Goal: Task Accomplishment & Management: Complete application form

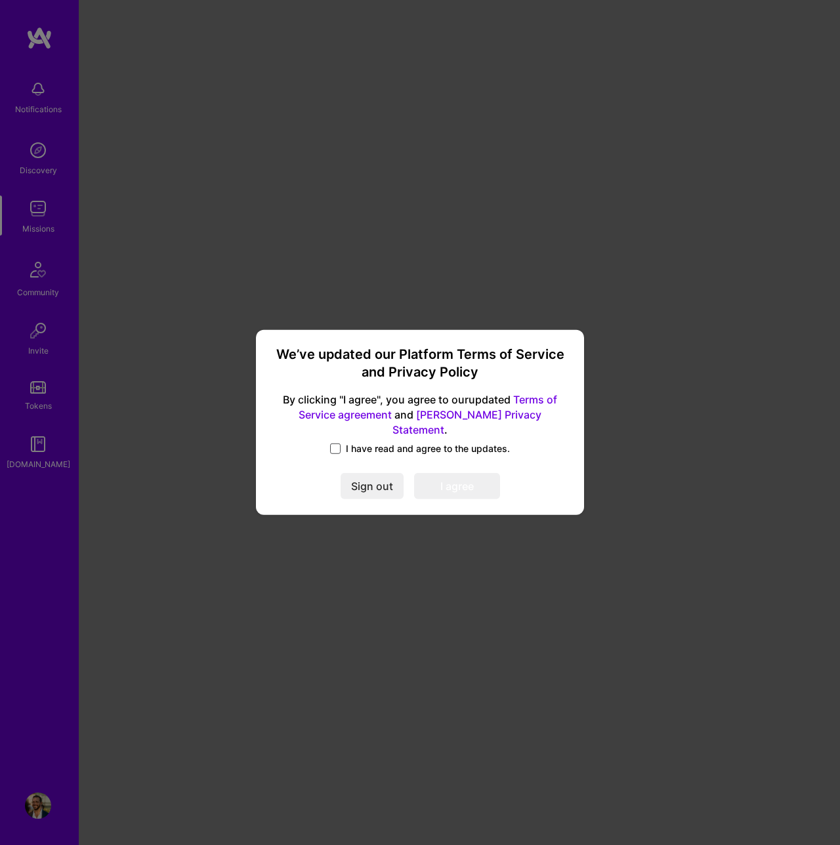
click at [339, 443] on span at bounding box center [335, 448] width 10 height 10
click at [0, 0] on input "I have read and agree to the updates." at bounding box center [0, 0] width 0 height 0
click at [439, 482] on button "I agree" at bounding box center [457, 487] width 86 height 26
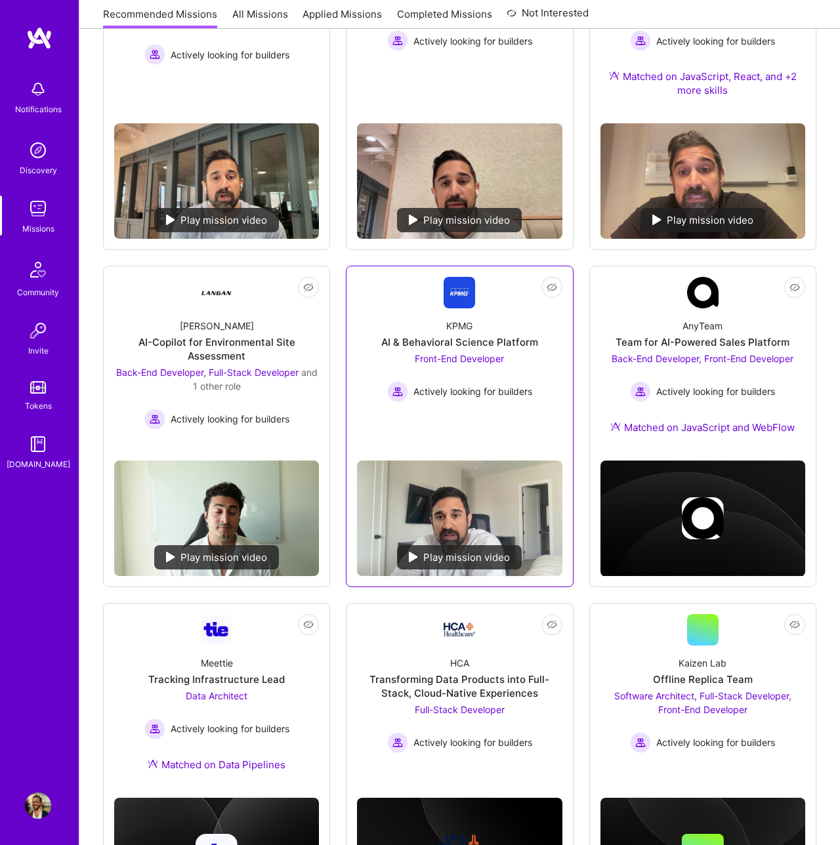
scroll to position [417, 0]
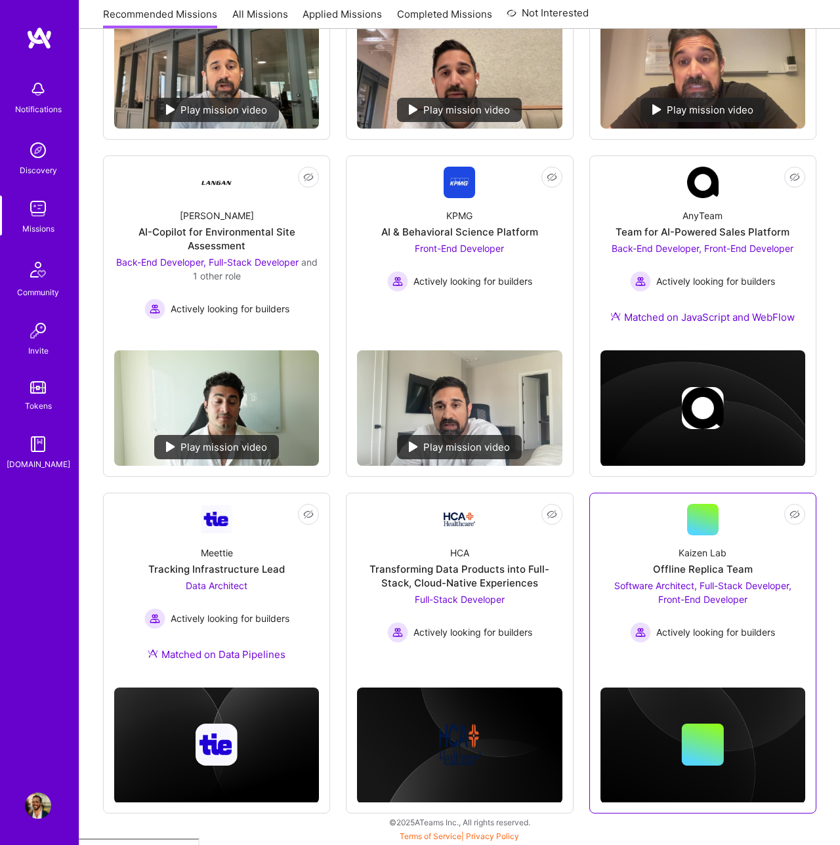
click at [678, 598] on span "Software Architect, Full-Stack Developer, Front-End Developer" at bounding box center [702, 592] width 177 height 25
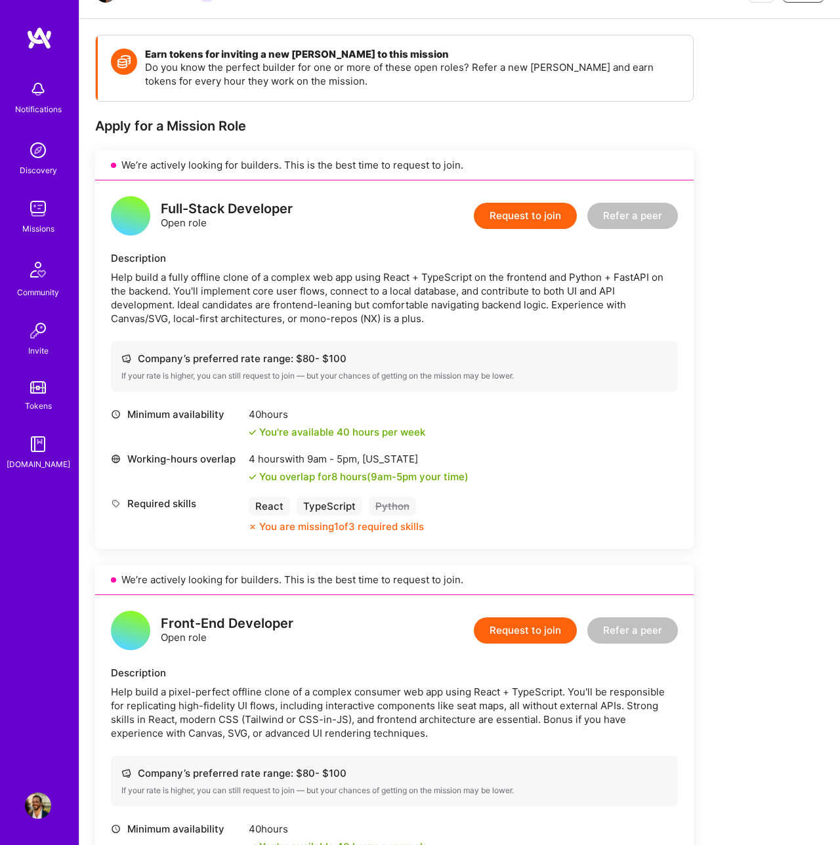
scroll to position [158, 0]
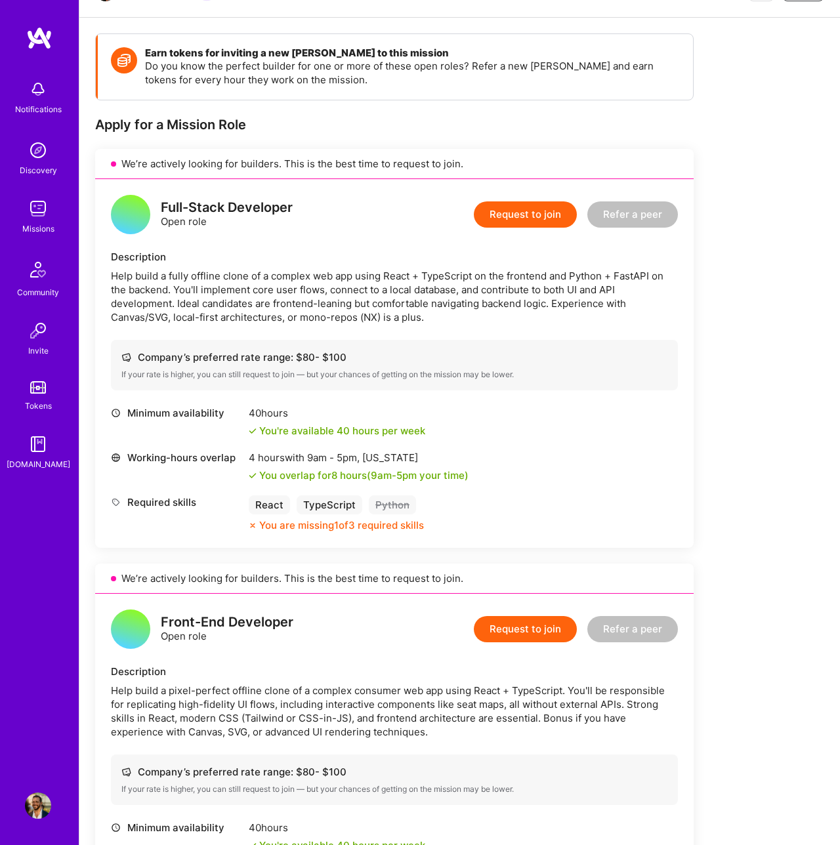
click at [371, 348] on div "Company’s preferred rate range: $ 80 - $ 100 If your rate is higher, you can st…" at bounding box center [394, 365] width 567 height 51
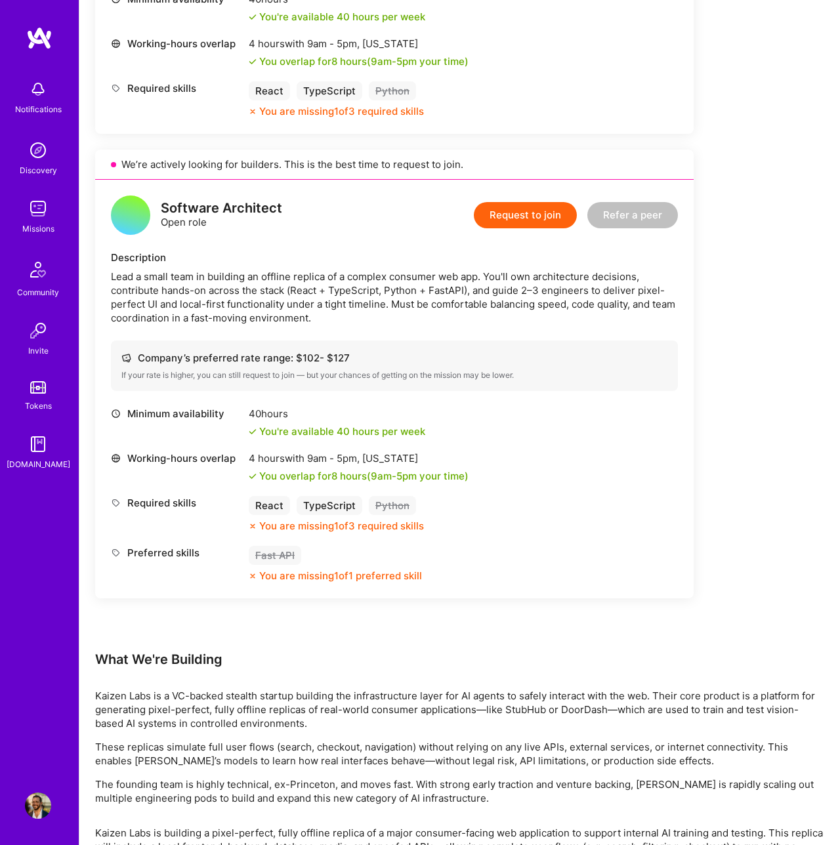
scroll to position [1101, 0]
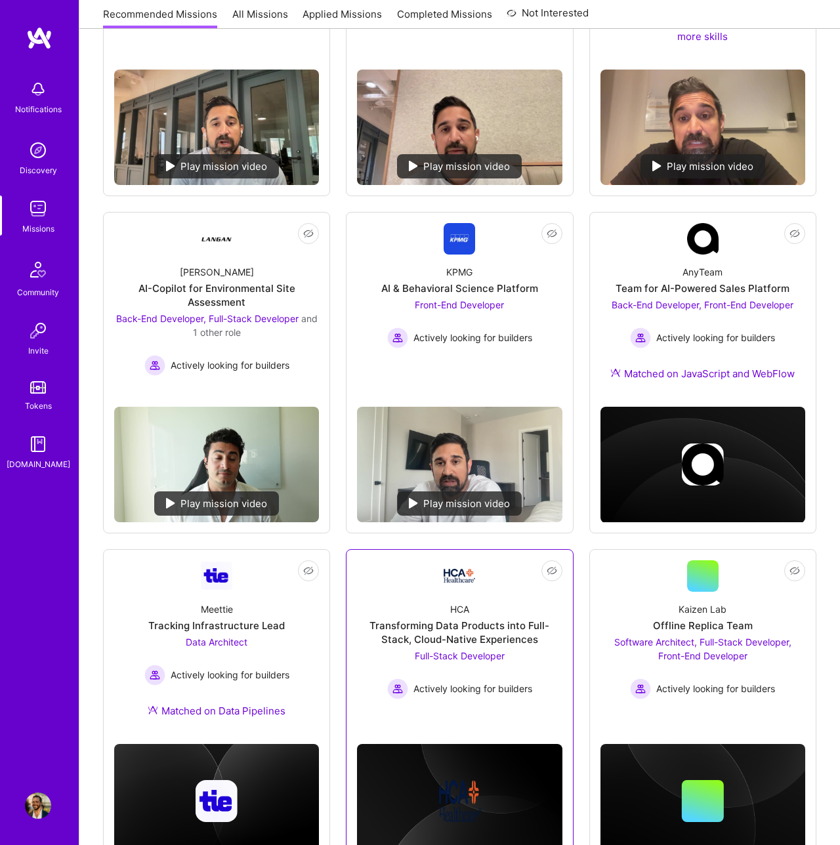
scroll to position [255, 0]
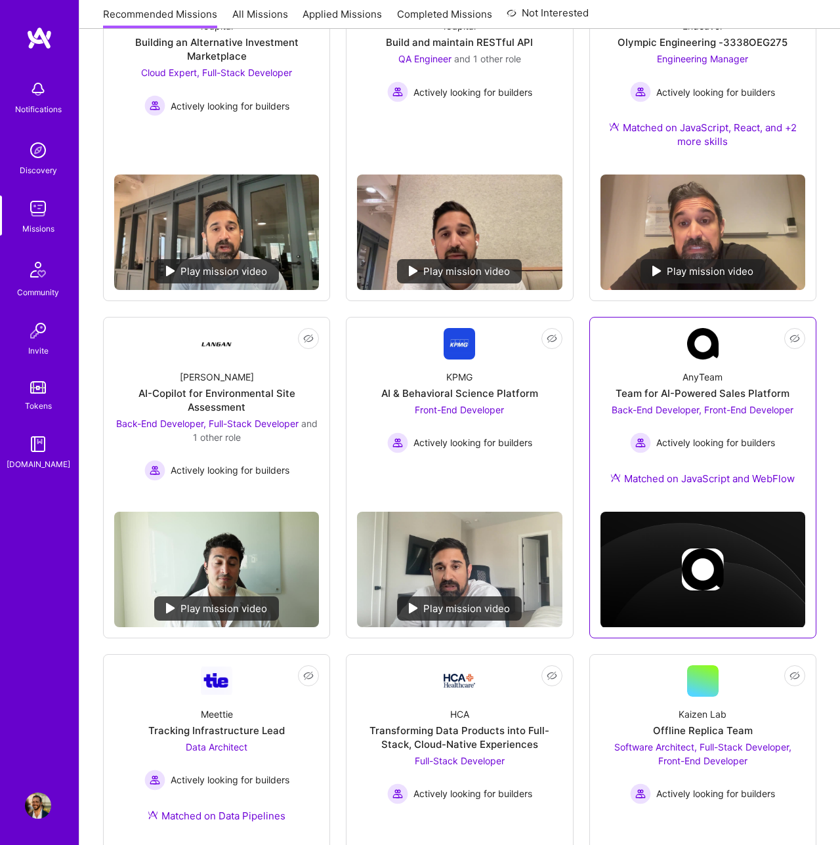
click at [697, 426] on div "Back-End Developer, Front-End Developer Actively looking for builders" at bounding box center [702, 428] width 182 height 51
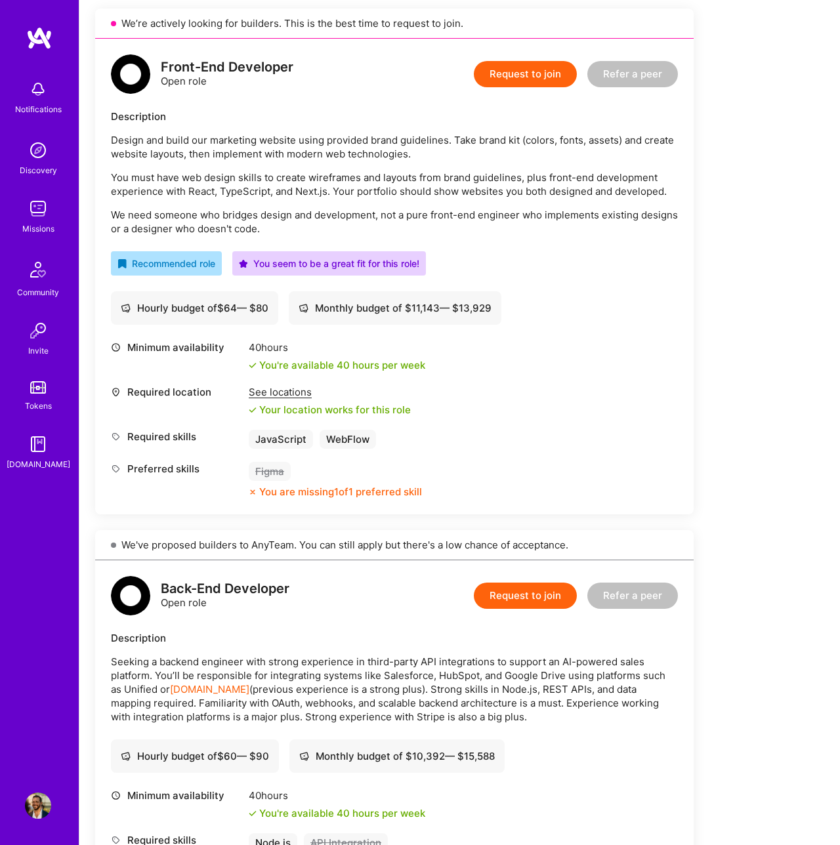
scroll to position [230, 0]
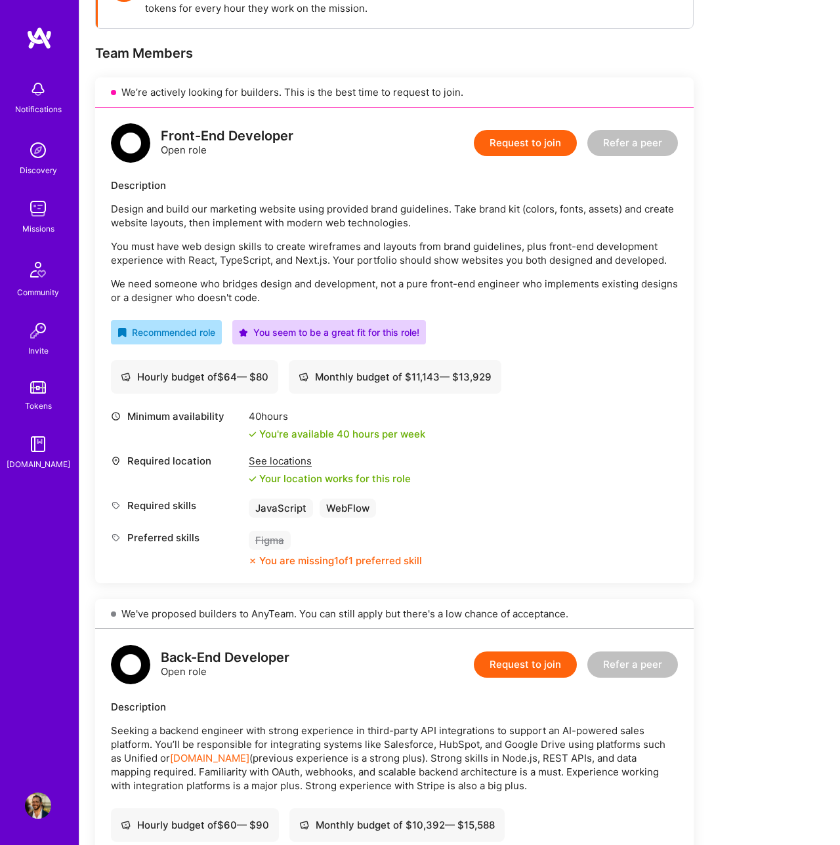
click at [546, 146] on button "Request to join" at bounding box center [525, 143] width 103 height 26
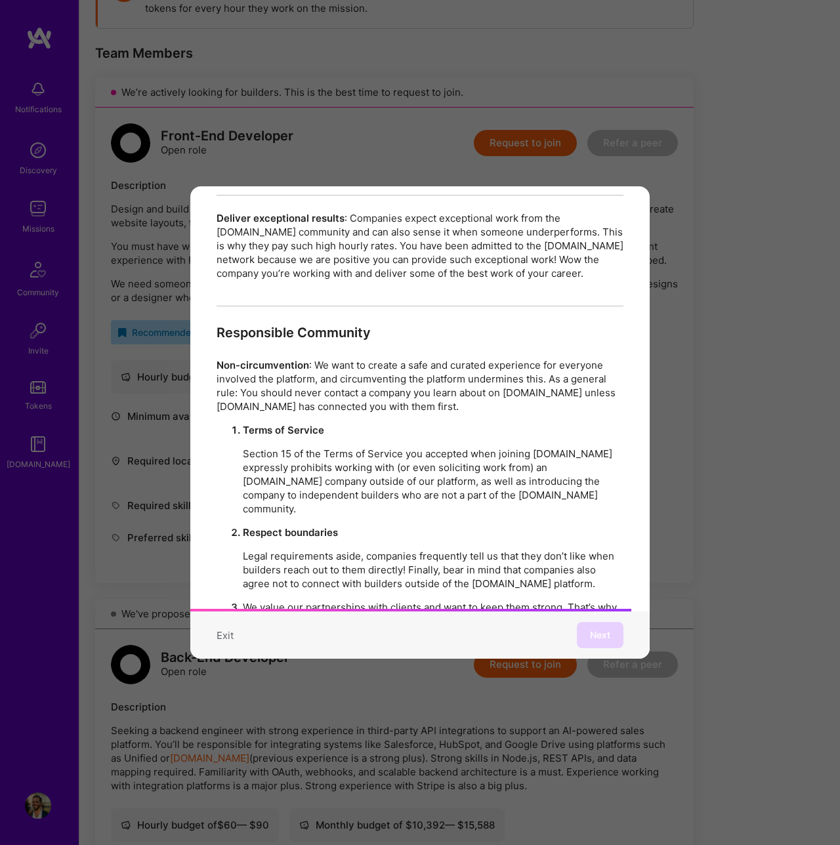
scroll to position [2250, 0]
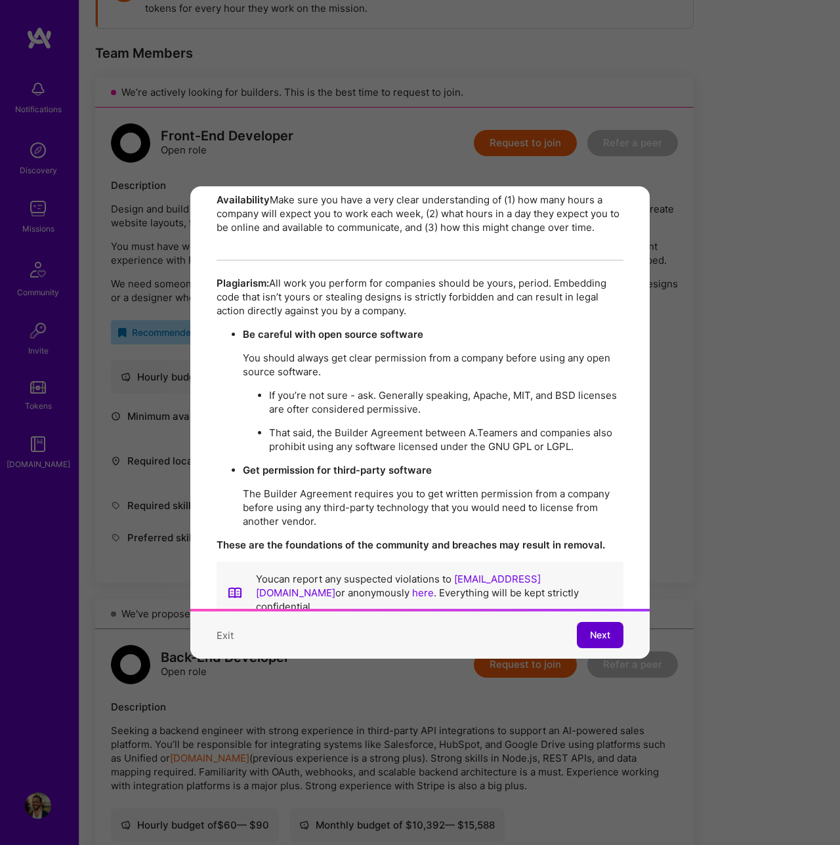
click at [590, 637] on span "Next" at bounding box center [600, 634] width 20 height 13
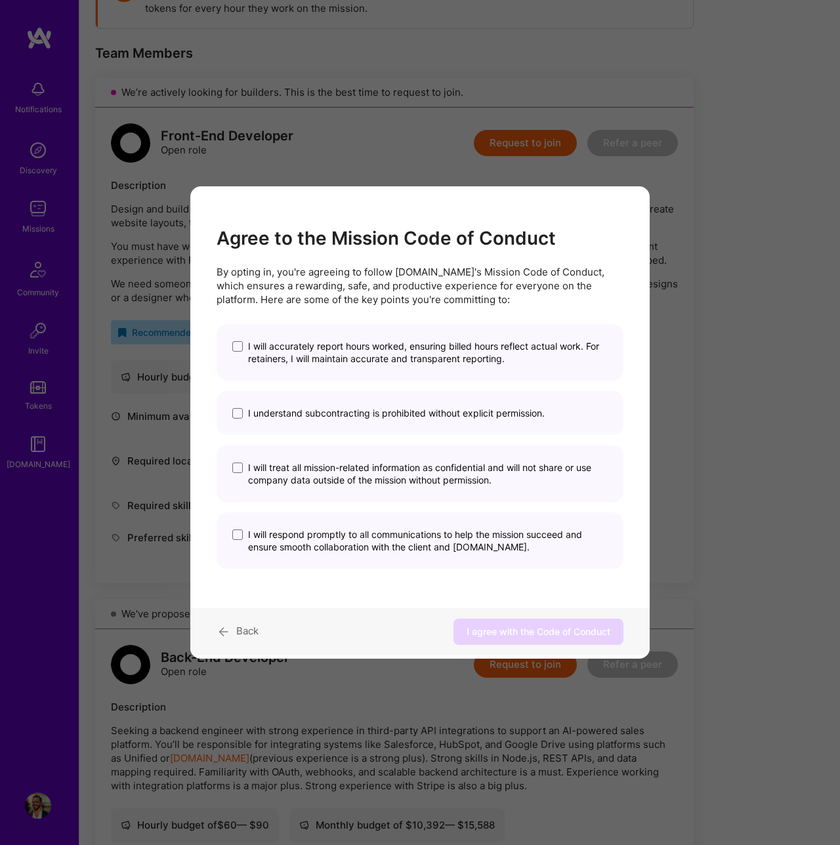
click at [242, 340] on label "I will accurately report hours worked, ensuring billed hours reflect actual wor…" at bounding box center [419, 352] width 375 height 25
click at [0, 0] on input "I will accurately report hours worked, ensuring billed hours reflect actual wor…" at bounding box center [0, 0] width 0 height 0
click at [241, 408] on span "modal" at bounding box center [237, 413] width 10 height 10
click at [0, 0] on input "I understand subcontracting is prohibited without explicit permission." at bounding box center [0, 0] width 0 height 0
click at [241, 470] on span "modal" at bounding box center [237, 467] width 10 height 10
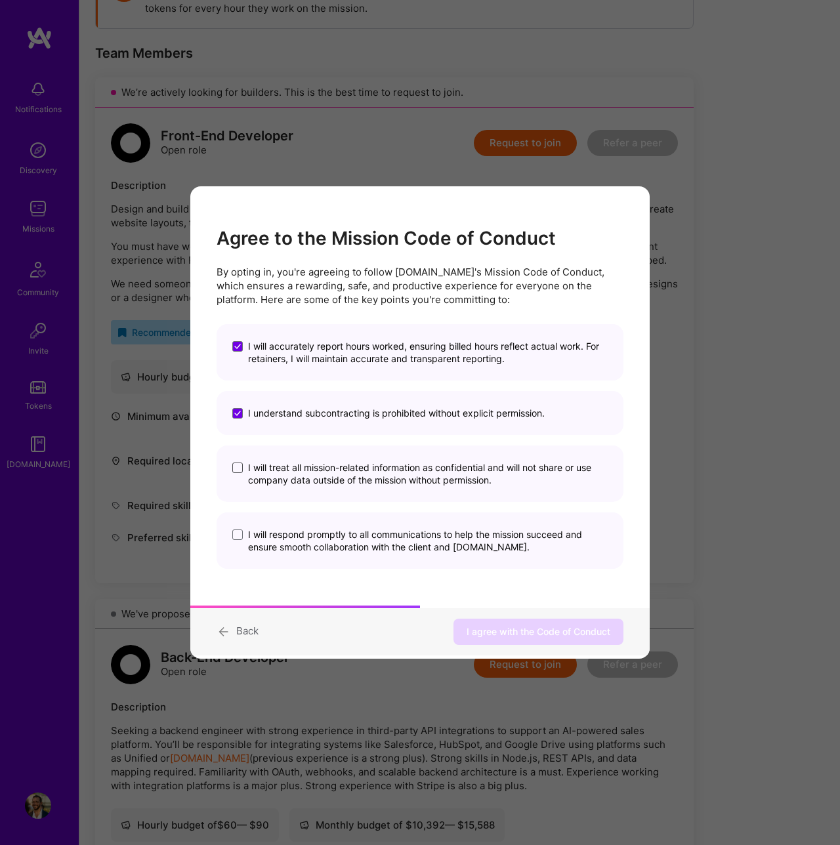
click at [0, 0] on input "I will treat all mission-related information as confidential and will not share…" at bounding box center [0, 0] width 0 height 0
click at [241, 543] on label "I will respond promptly to all communications to help the mission succeed and e…" at bounding box center [419, 540] width 375 height 25
click at [0, 0] on input "I will respond promptly to all communications to help the mission succeed and e…" at bounding box center [0, 0] width 0 height 0
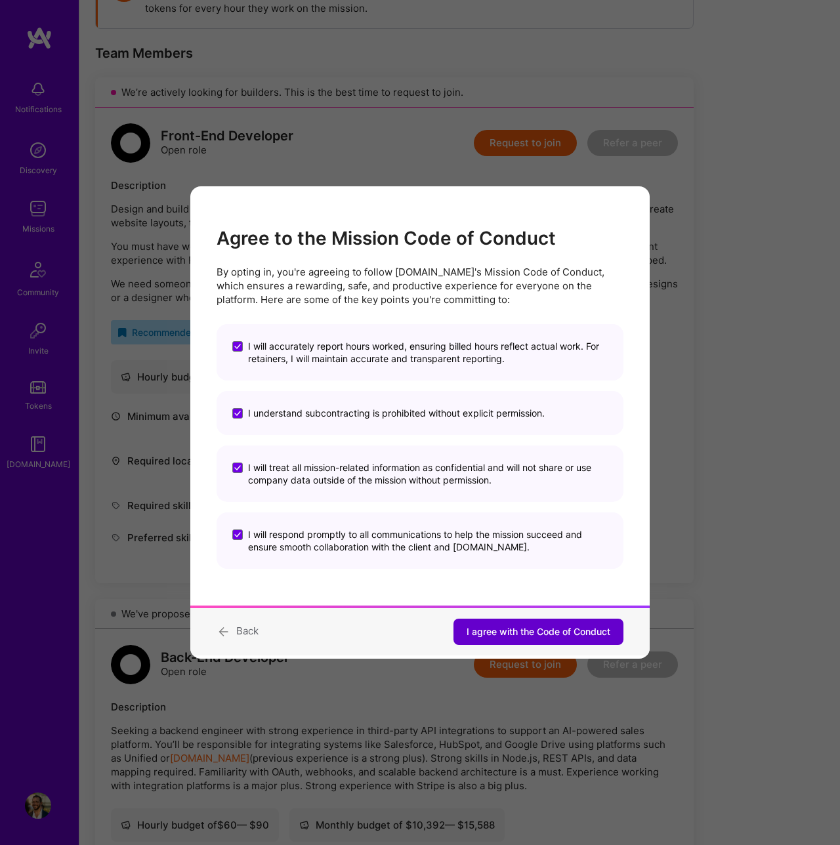
click at [549, 633] on span "I agree with the Code of Conduct" at bounding box center [538, 631] width 144 height 13
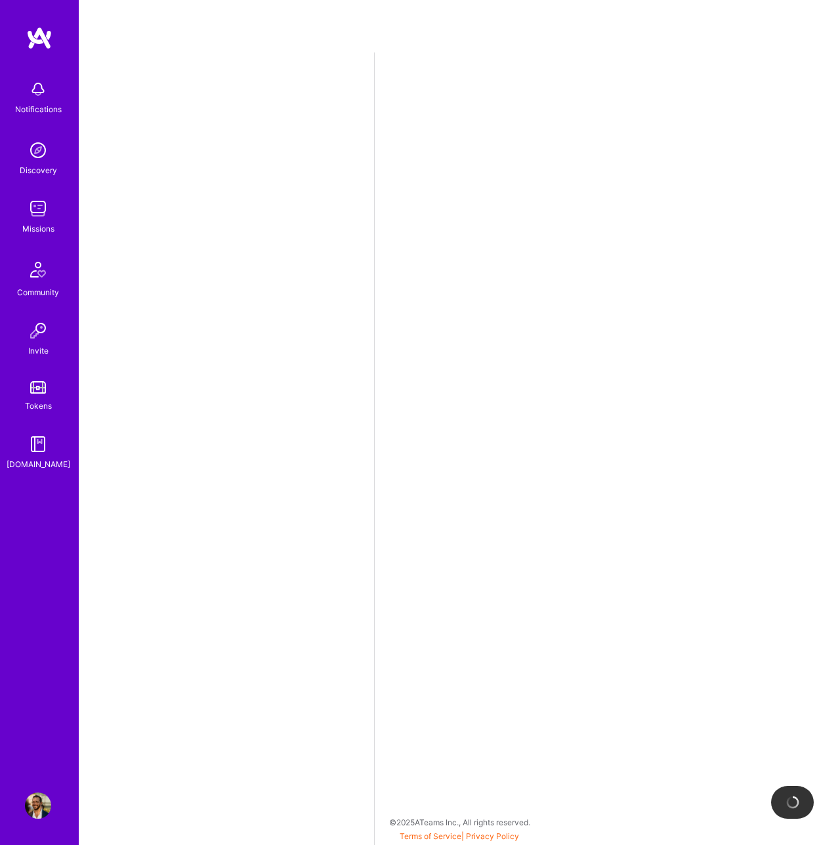
select select "US"
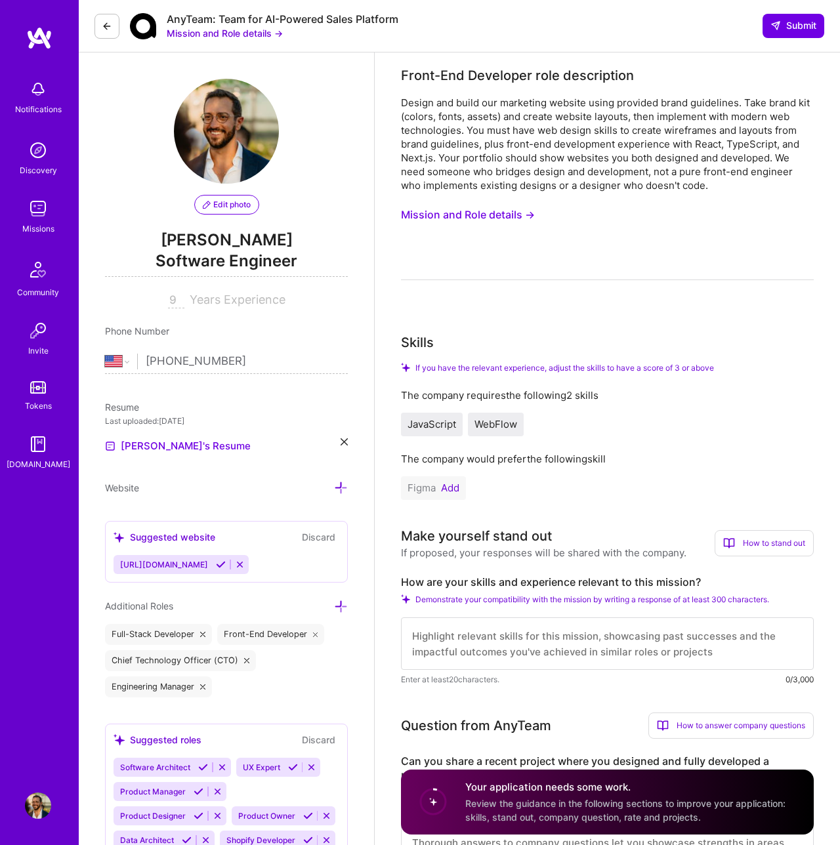
click at [166, 296] on div "9 Years Experience" at bounding box center [226, 301] width 243 height 16
click at [280, 325] on div "Phone Number" at bounding box center [226, 331] width 243 height 14
click at [178, 299] on input "19" at bounding box center [176, 301] width 16 height 16
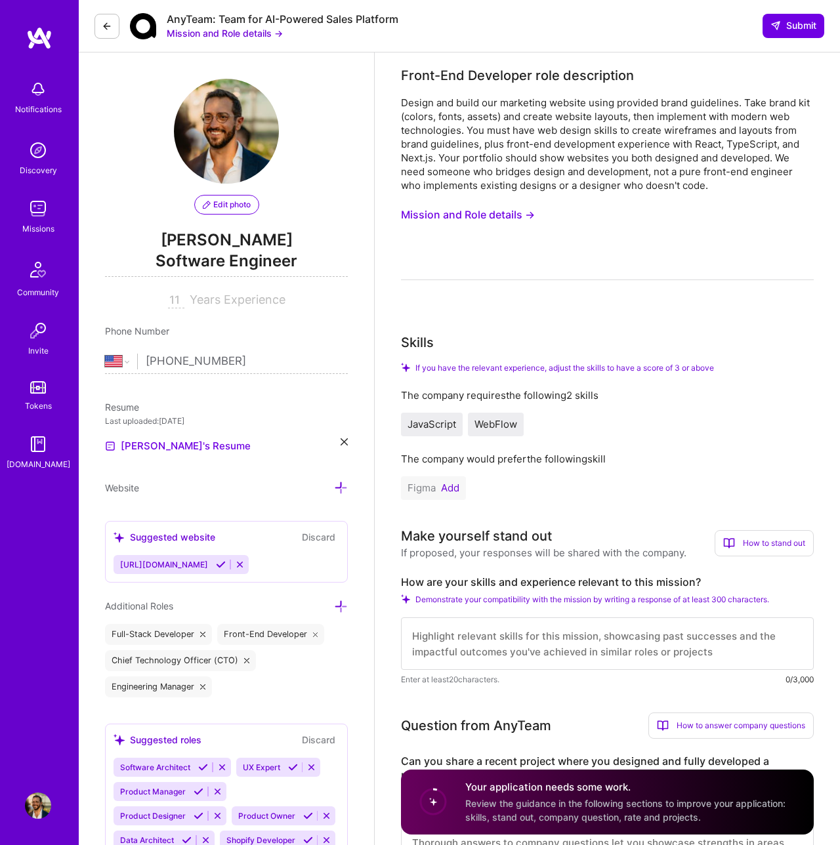
type input "11"
click at [238, 339] on div "Phone Number [GEOGRAPHIC_DATA] [GEOGRAPHIC_DATA] [GEOGRAPHIC_DATA] [GEOGRAPHIC_…" at bounding box center [226, 349] width 243 height 50
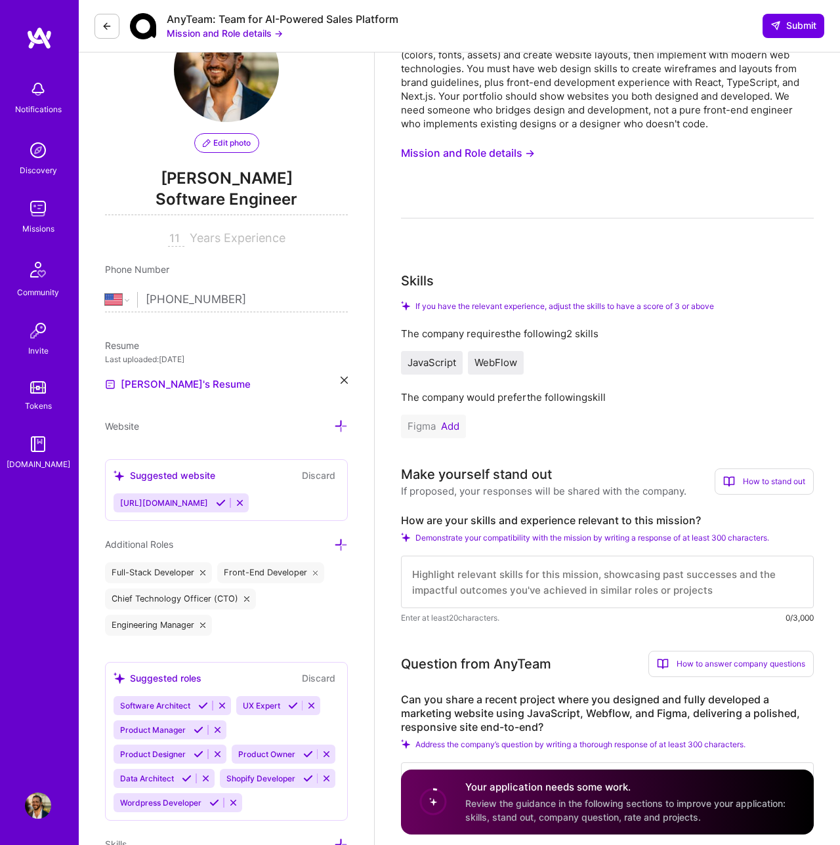
scroll to position [104, 0]
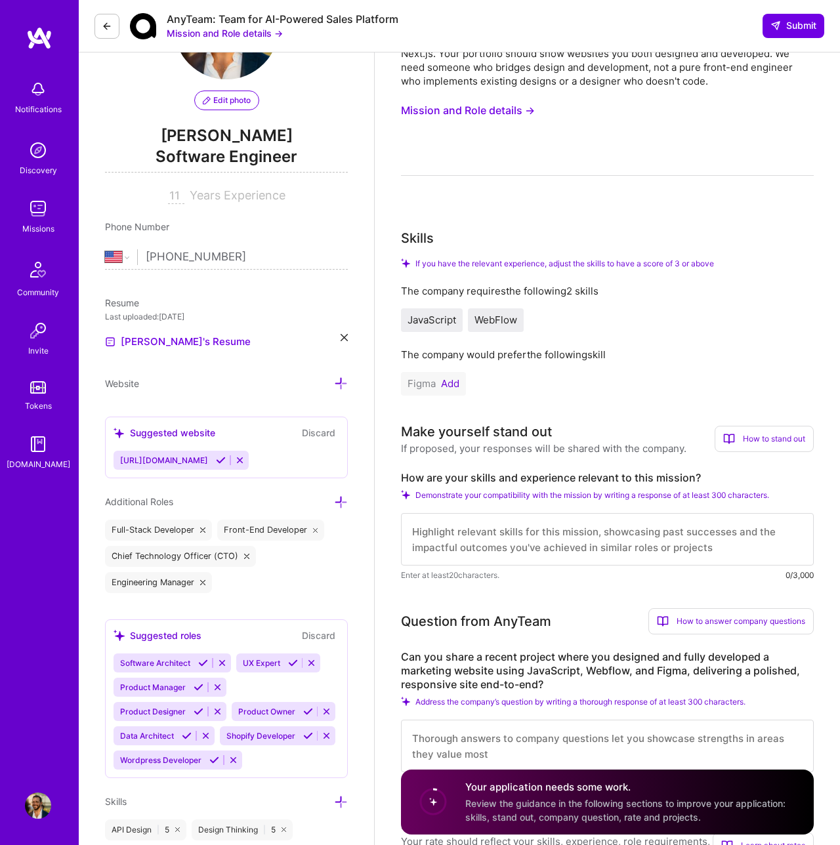
click at [344, 336] on icon at bounding box center [343, 337] width 7 height 7
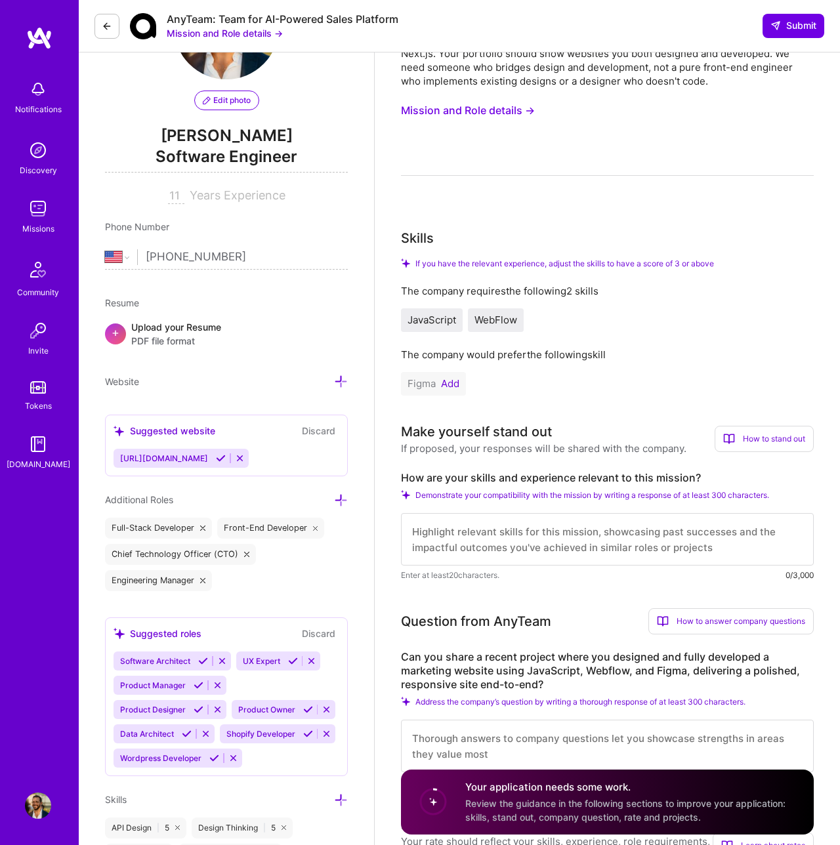
click at [166, 327] on div "Upload your Resume PDF file format" at bounding box center [176, 334] width 90 height 28
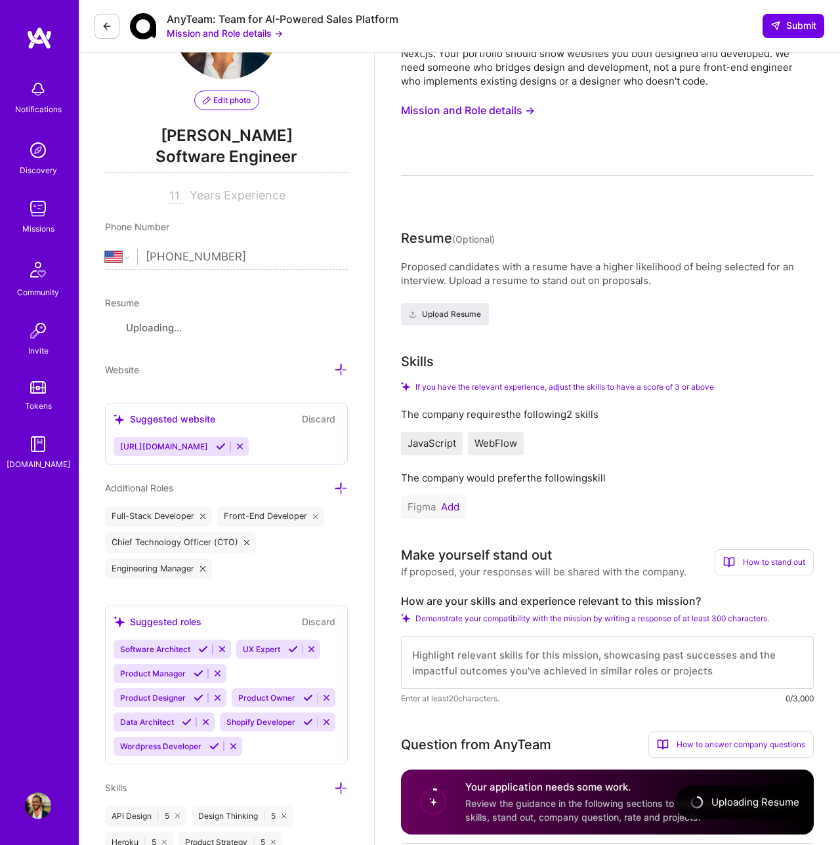
click at [144, 369] on div "Website" at bounding box center [226, 369] width 243 height 15
click at [338, 369] on icon at bounding box center [341, 370] width 14 height 14
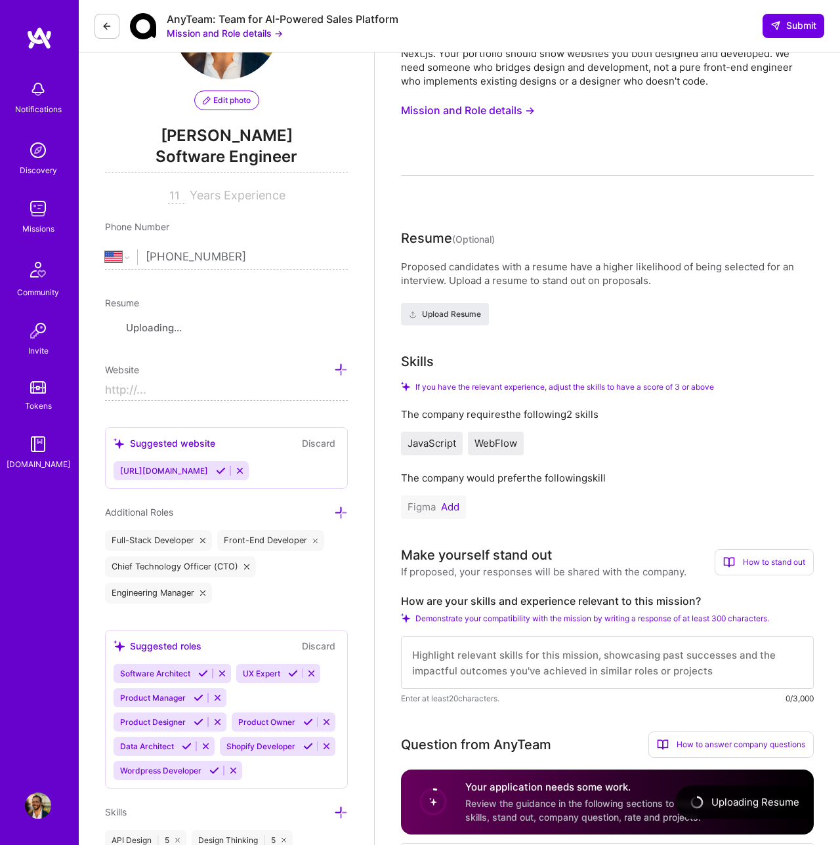
click at [187, 396] on input at bounding box center [226, 390] width 243 height 21
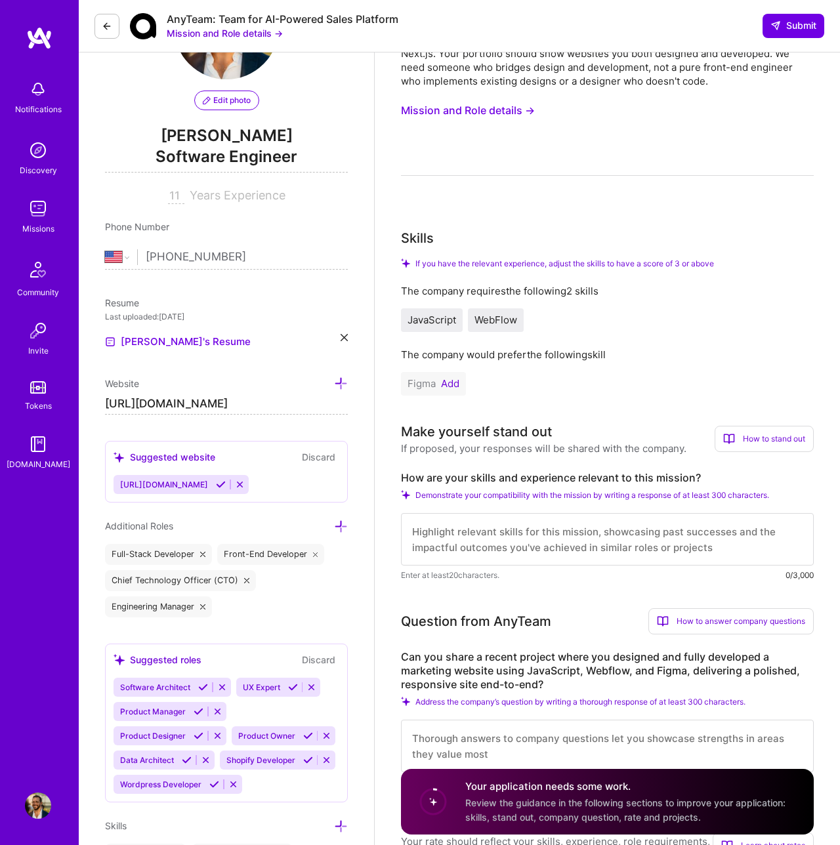
type input "[URL][DOMAIN_NAME]"
click at [239, 406] on input "[URL][DOMAIN_NAME]" at bounding box center [226, 404] width 243 height 21
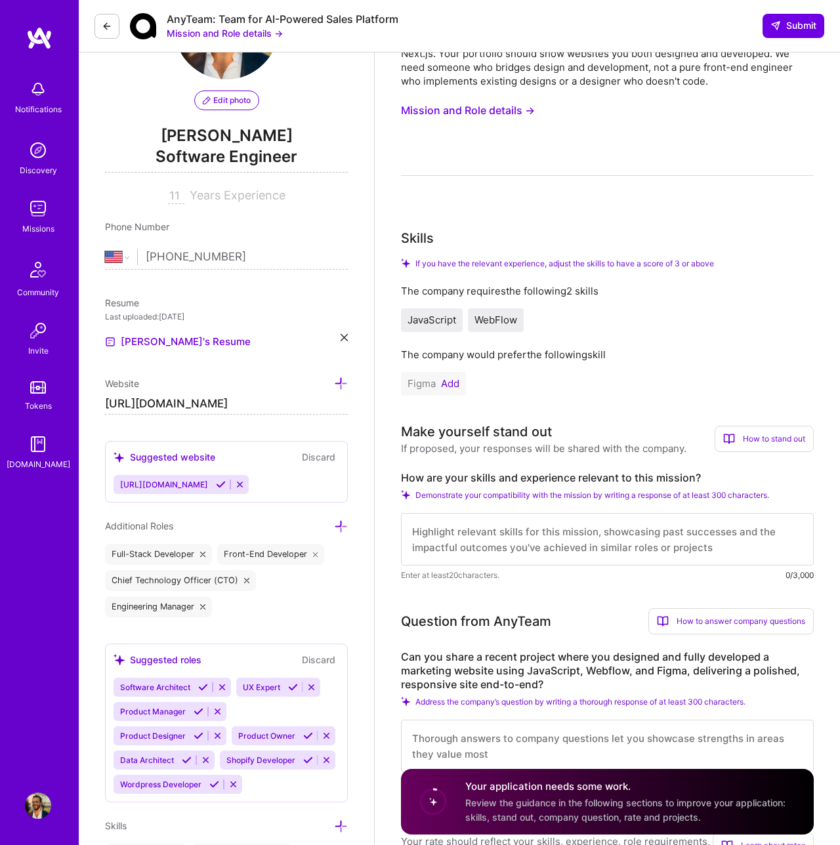
click at [197, 408] on input "[URL][DOMAIN_NAME]" at bounding box center [226, 404] width 243 height 21
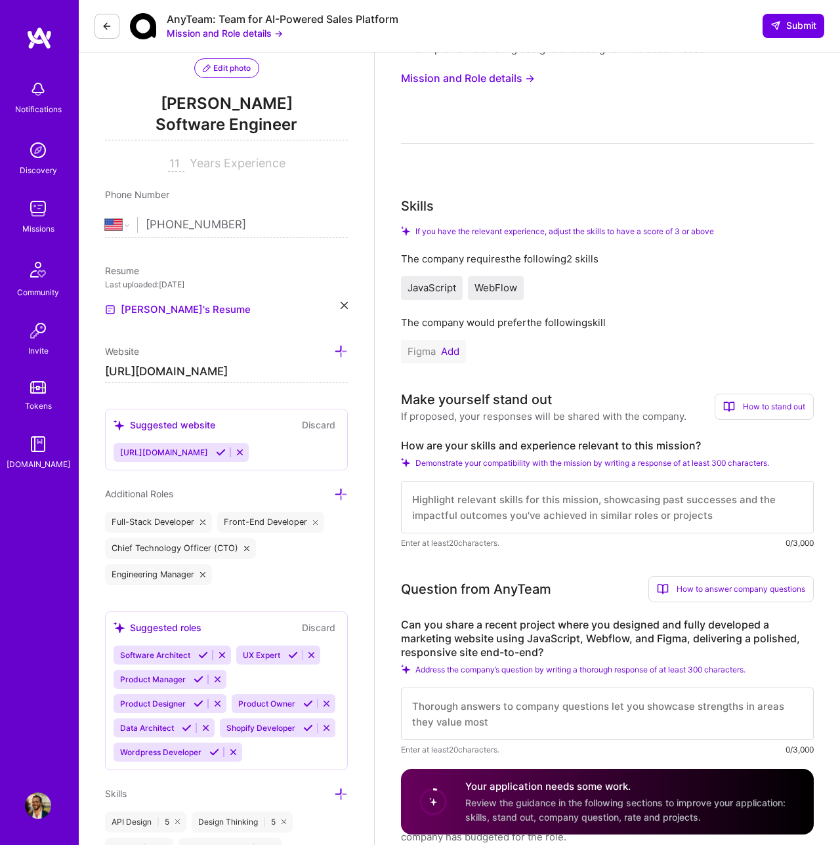
click at [224, 453] on icon at bounding box center [221, 452] width 10 height 10
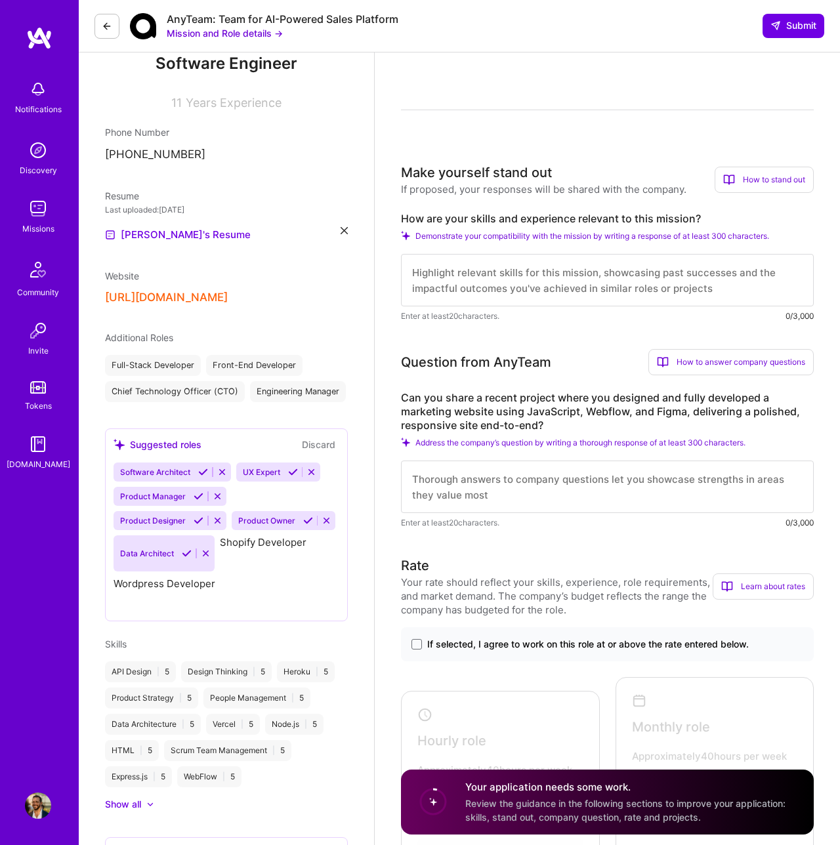
scroll to position [171, 0]
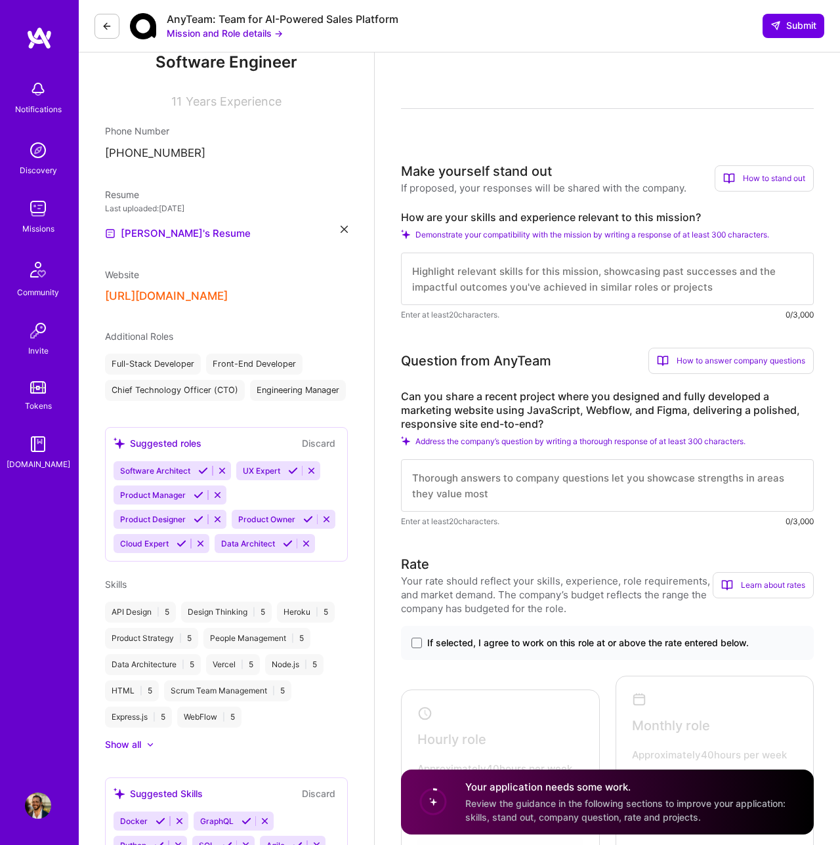
click at [293, 472] on icon at bounding box center [293, 471] width 10 height 10
click at [201, 468] on icon at bounding box center [203, 471] width 10 height 10
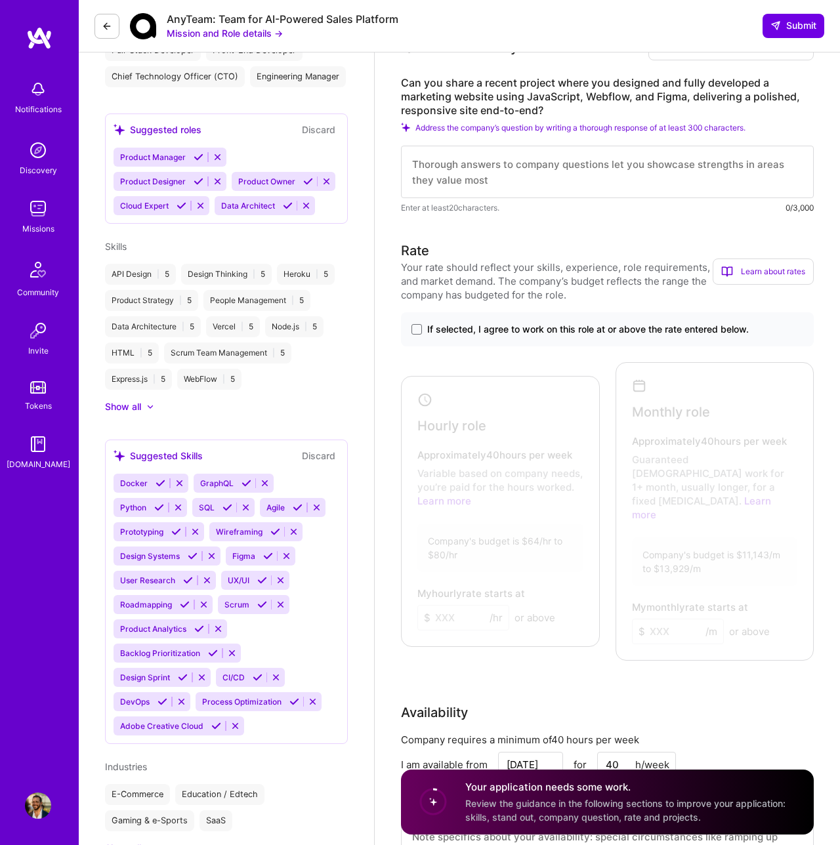
scroll to position [485, 0]
click at [298, 506] on icon at bounding box center [298, 507] width 10 height 10
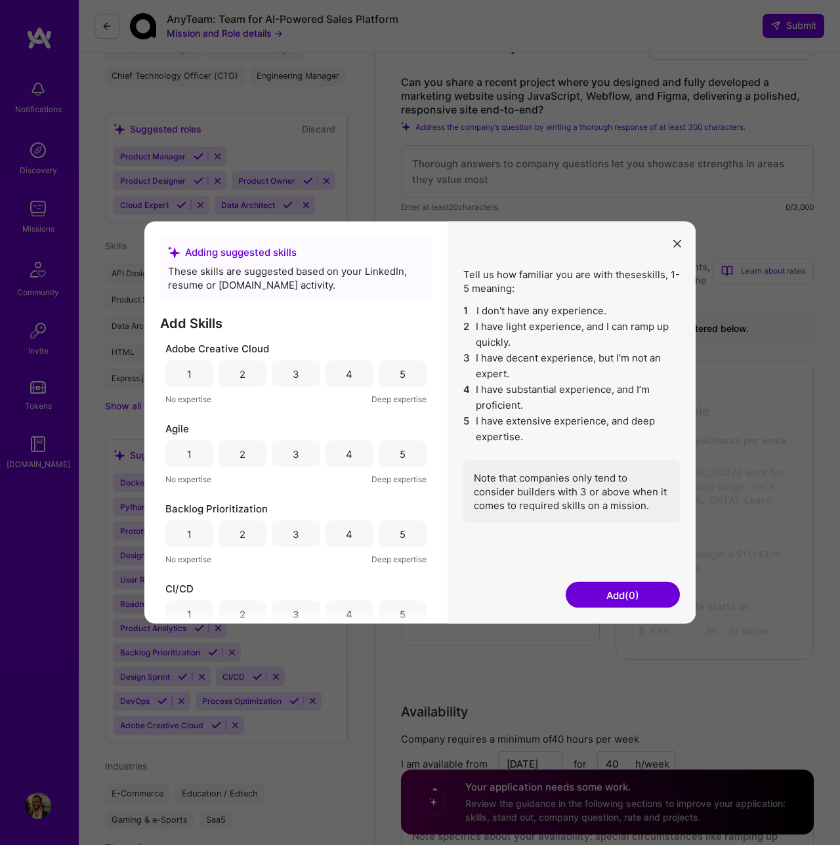
click at [335, 457] on div "4" at bounding box center [349, 454] width 48 height 26
click at [392, 458] on div "5" at bounding box center [403, 454] width 48 height 26
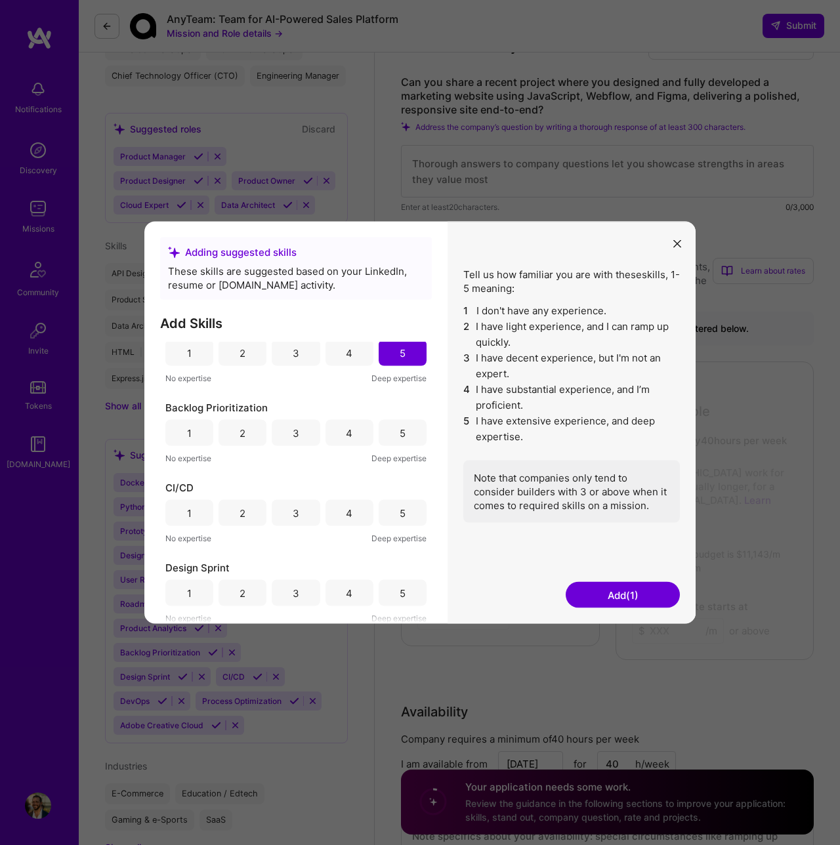
scroll to position [102, 0]
click at [400, 426] on div "5" at bounding box center [403, 432] width 6 height 14
click at [297, 512] on div "3" at bounding box center [296, 512] width 48 height 26
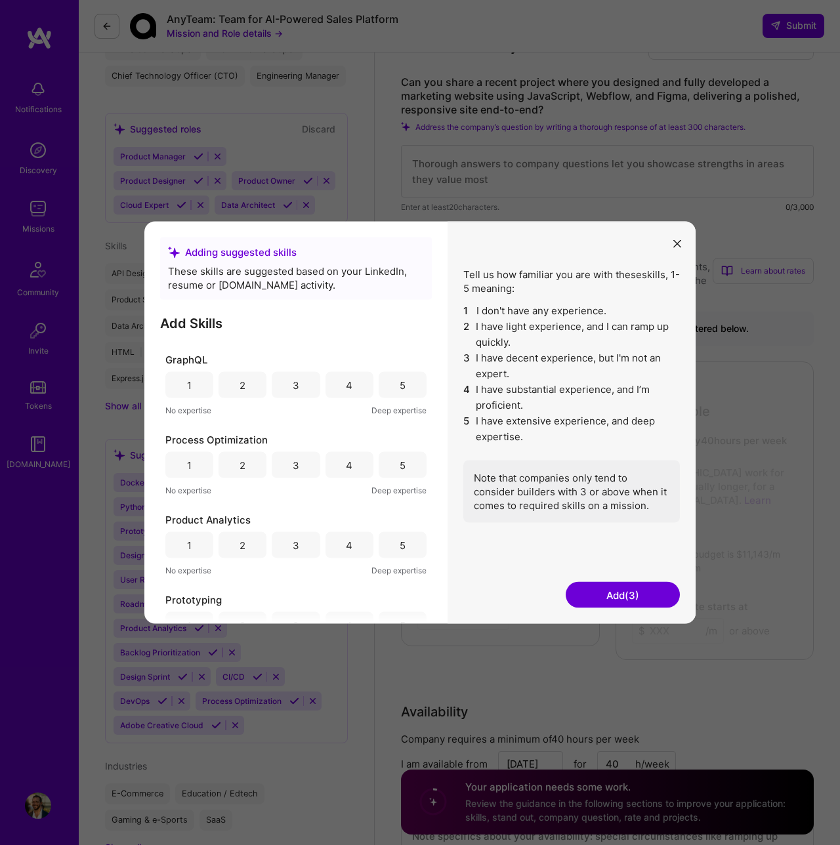
scroll to position [714, 0]
click at [381, 464] on div "5" at bounding box center [403, 460] width 48 height 26
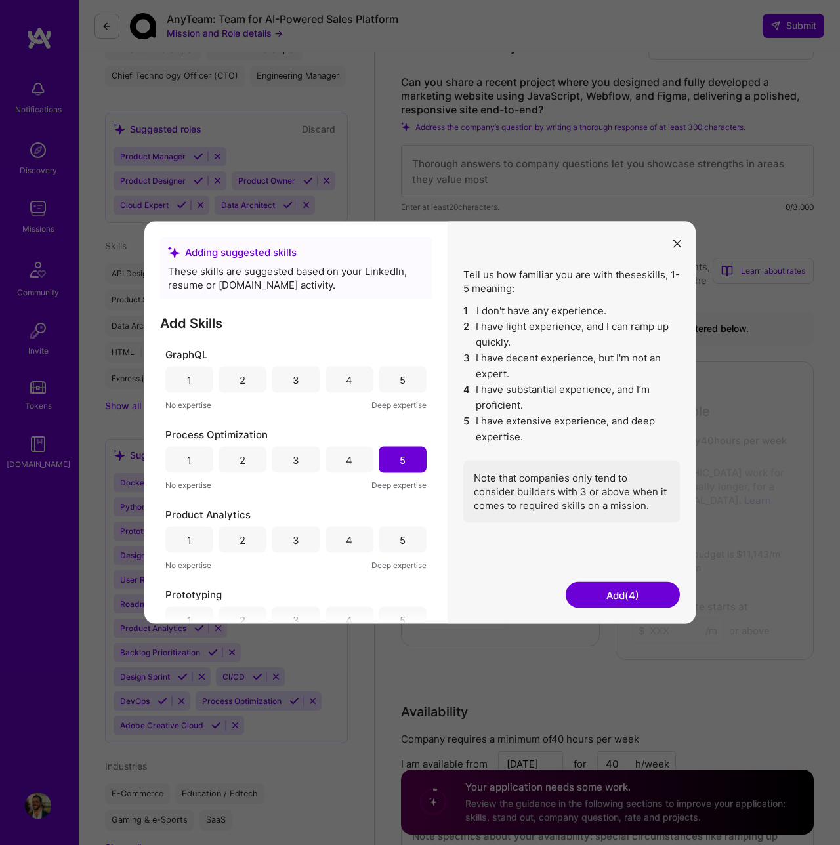
scroll to position [783, 0]
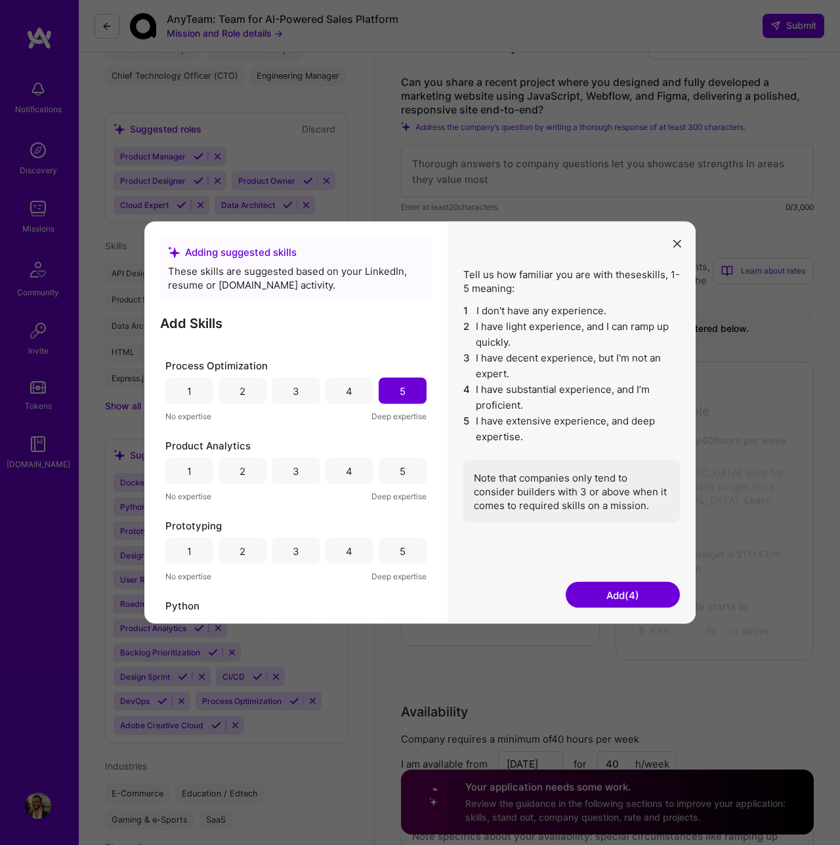
click at [349, 473] on div "4" at bounding box center [349, 471] width 48 height 26
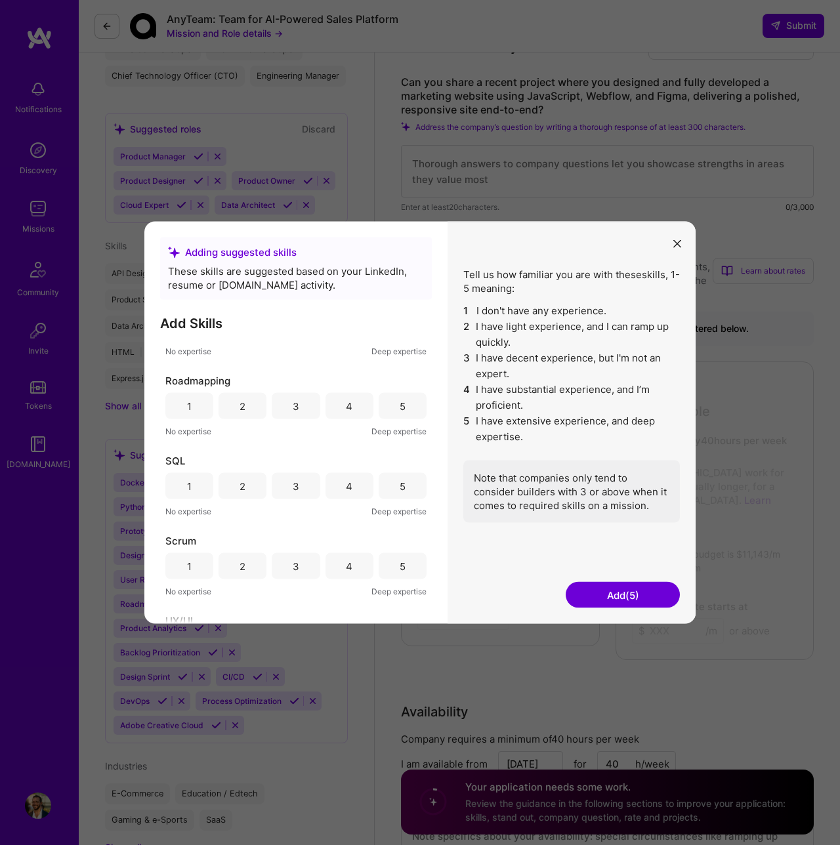
scroll to position [1092, 0]
click at [298, 486] on div "3" at bounding box center [296, 482] width 48 height 26
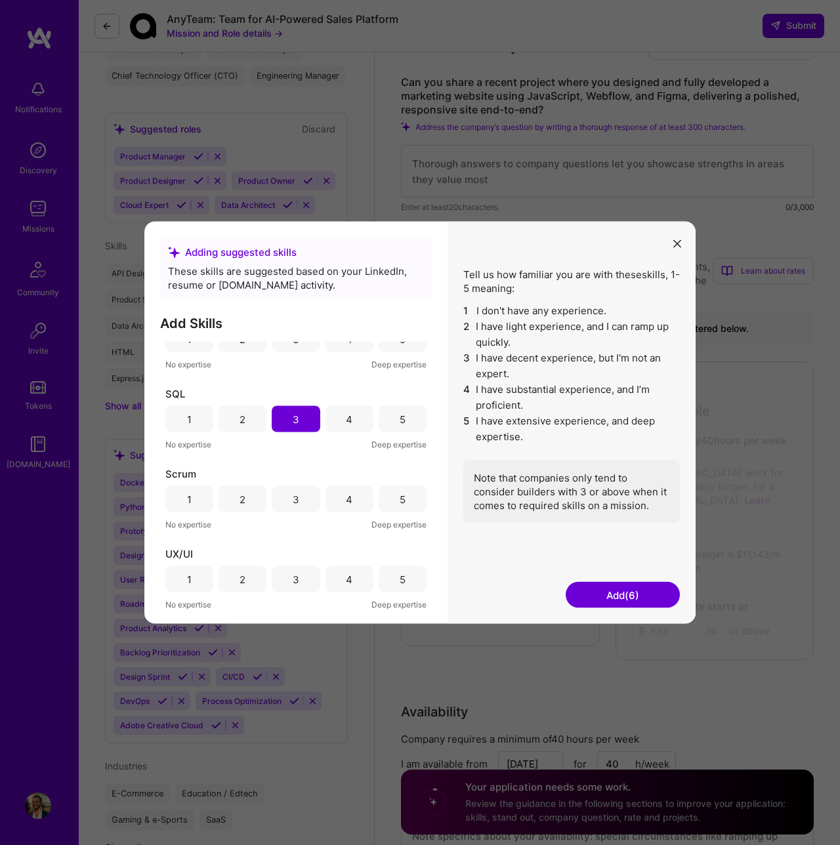
scroll to position [1166, 0]
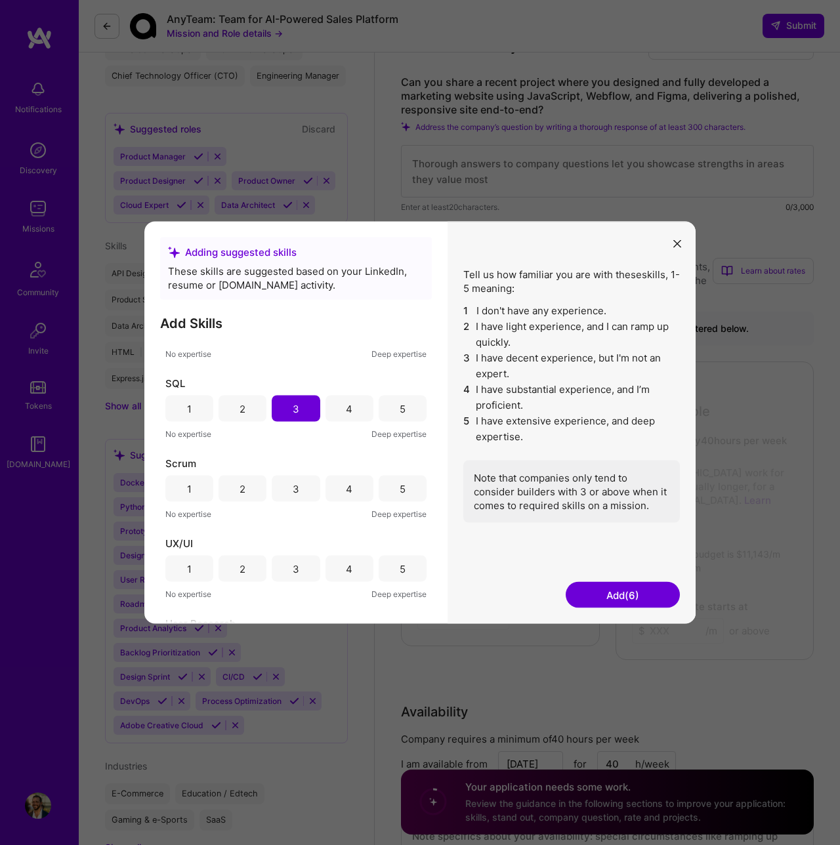
click at [401, 489] on div "5" at bounding box center [403, 489] width 48 height 26
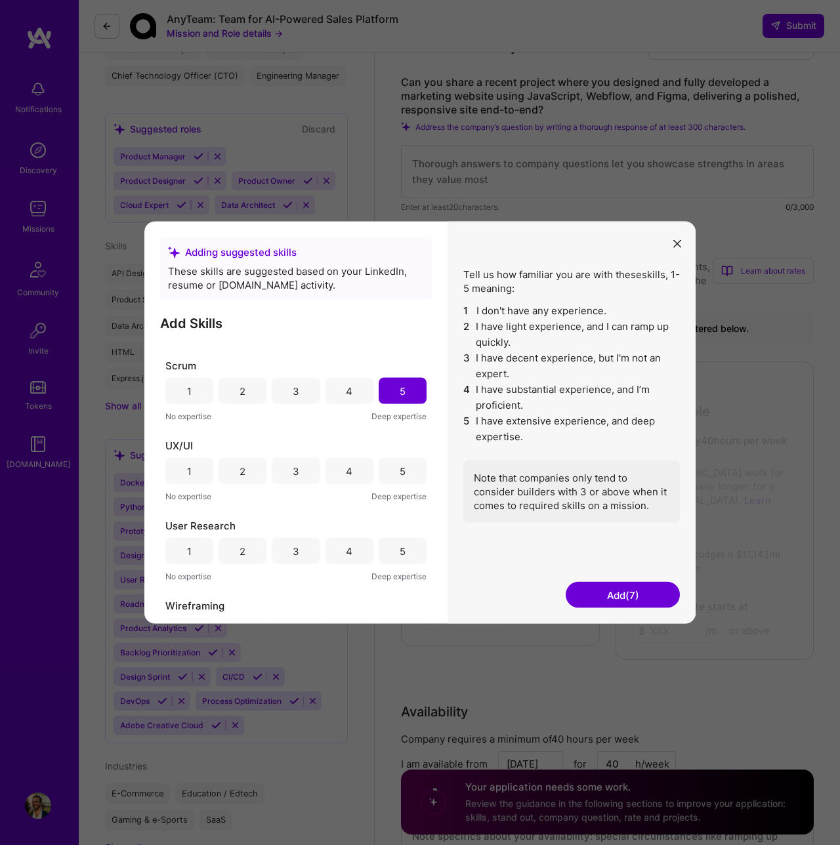
scroll to position [1278, 0]
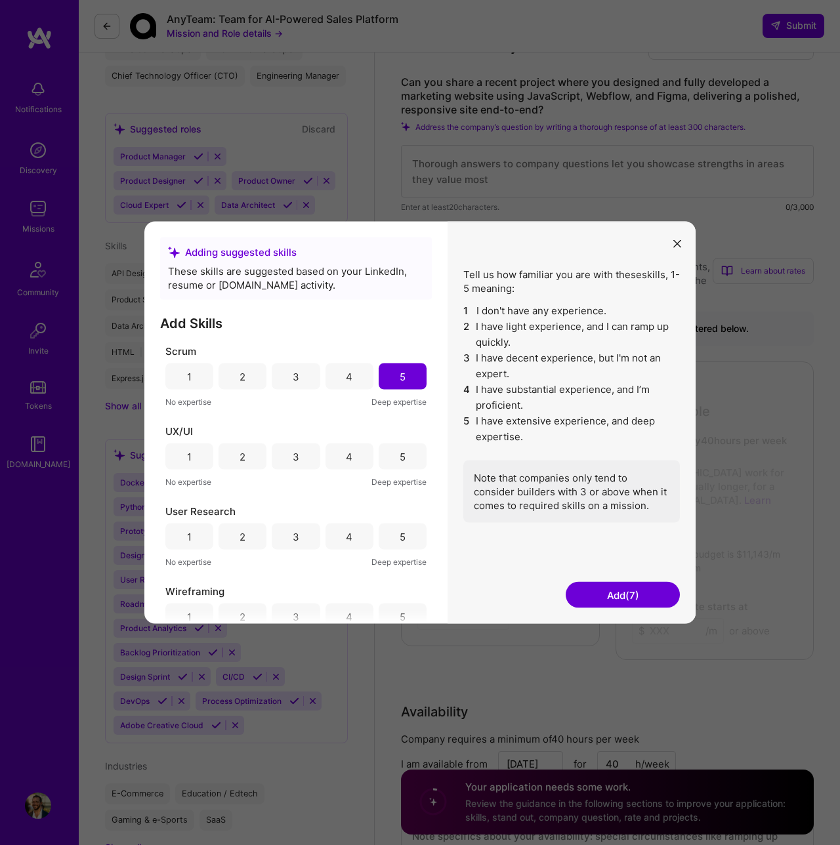
click at [382, 458] on div "5" at bounding box center [403, 456] width 48 height 26
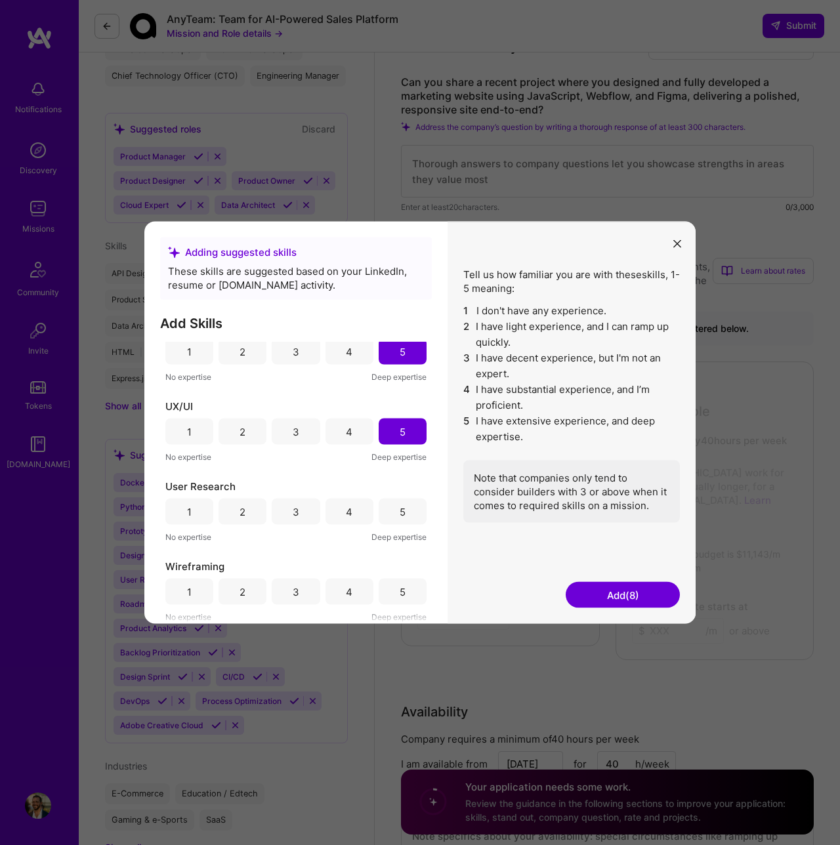
click at [352, 435] on div "4" at bounding box center [349, 432] width 48 height 26
click at [396, 440] on div "5" at bounding box center [403, 432] width 48 height 26
click at [298, 514] on div "3" at bounding box center [296, 512] width 48 height 26
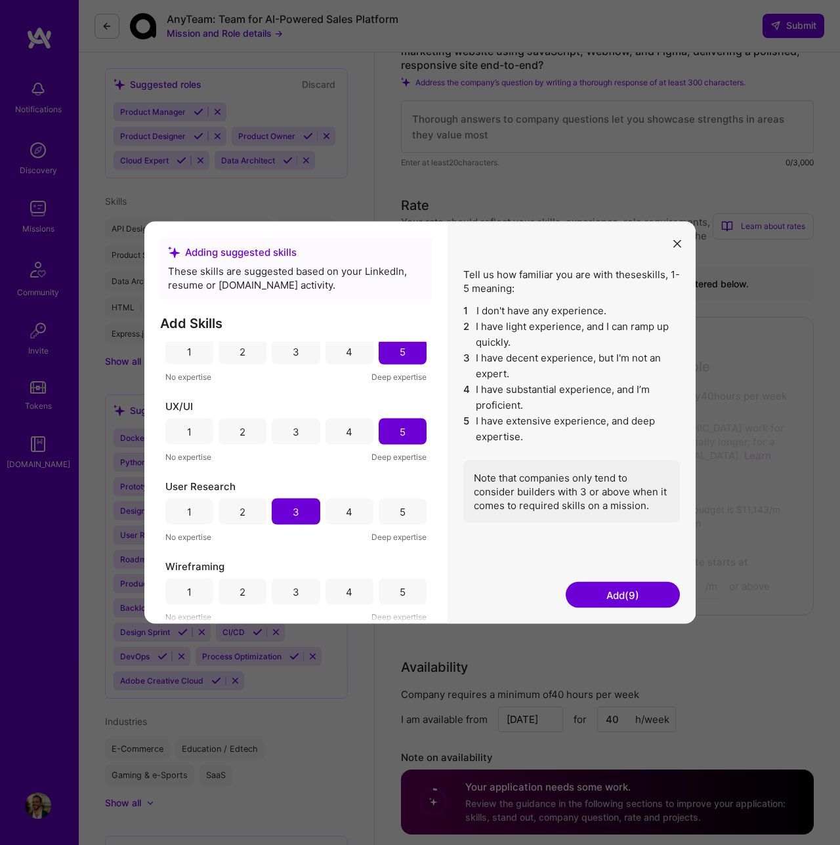
scroll to position [541, 0]
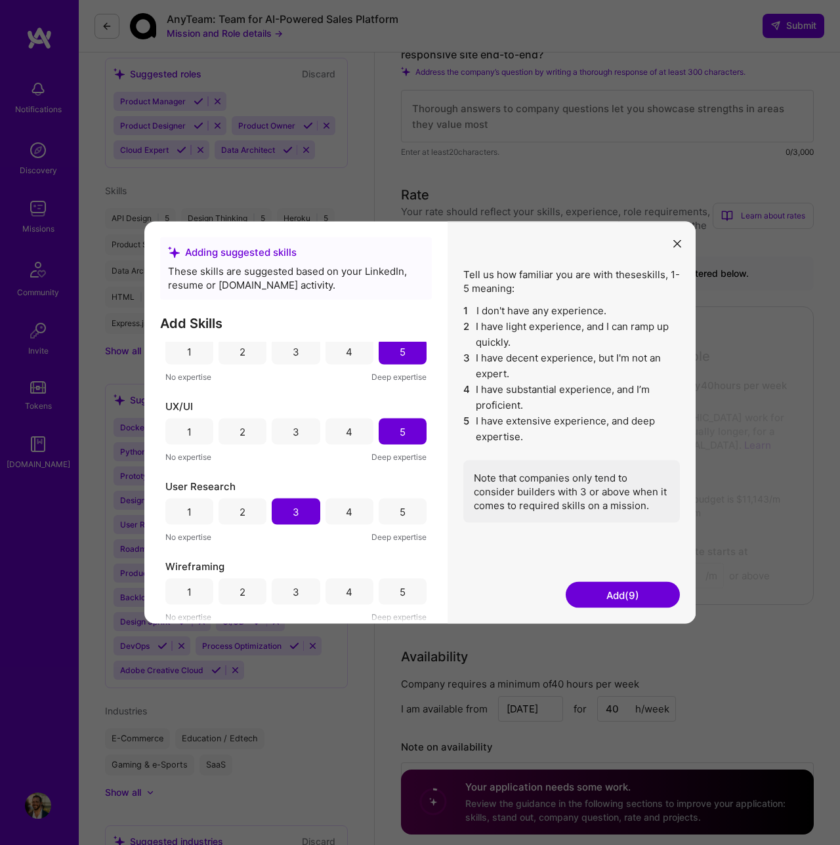
click at [602, 596] on button "Add (9)" at bounding box center [622, 595] width 114 height 26
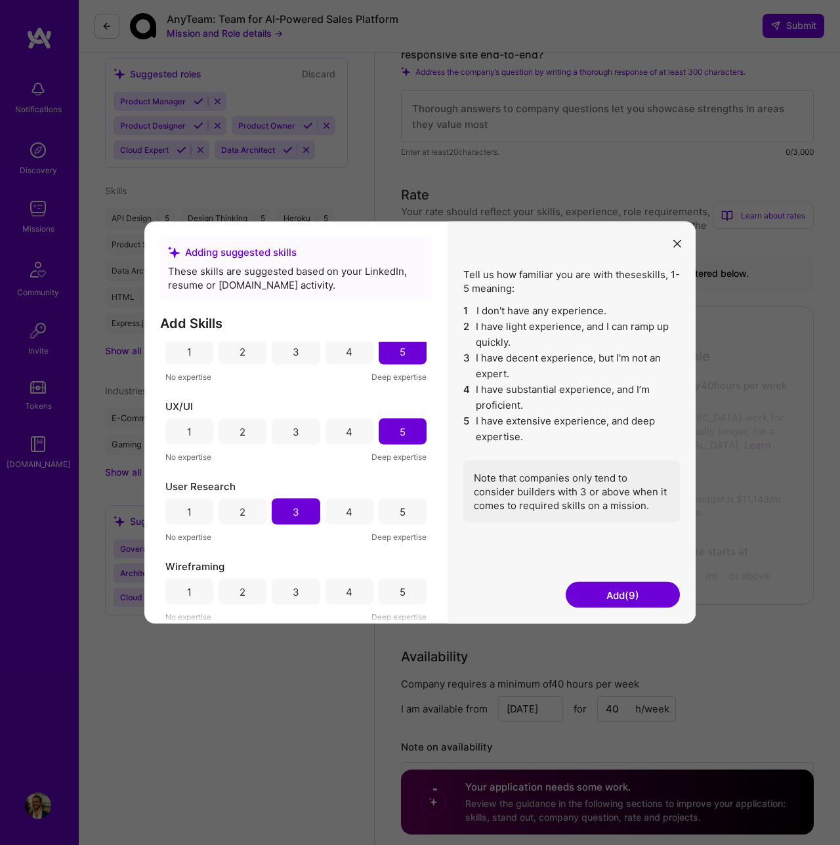
click at [620, 594] on button "Add (9)" at bounding box center [622, 595] width 114 height 26
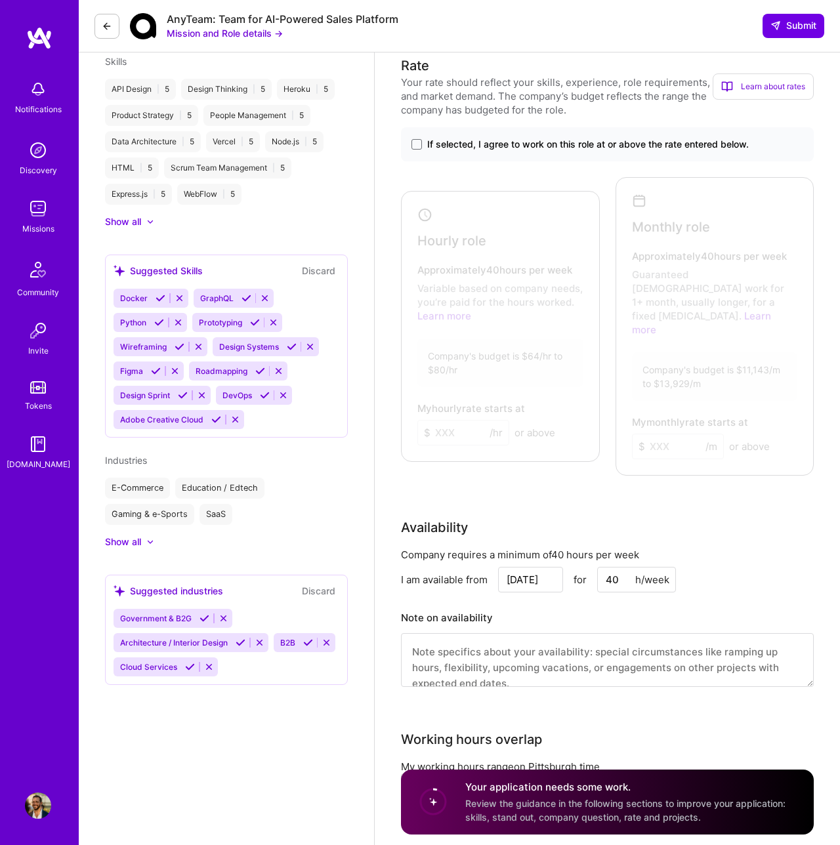
scroll to position [682, 0]
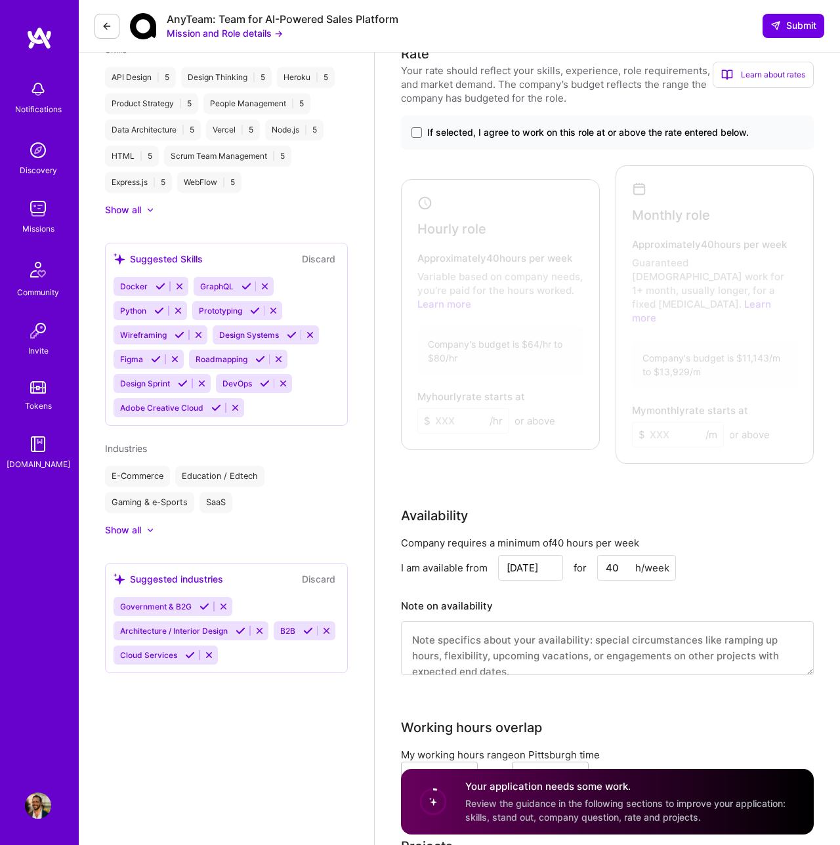
click at [306, 630] on icon at bounding box center [308, 631] width 10 height 10
click at [320, 259] on button "Discard" at bounding box center [318, 258] width 41 height 15
click at [317, 581] on button "Discard" at bounding box center [318, 578] width 41 height 15
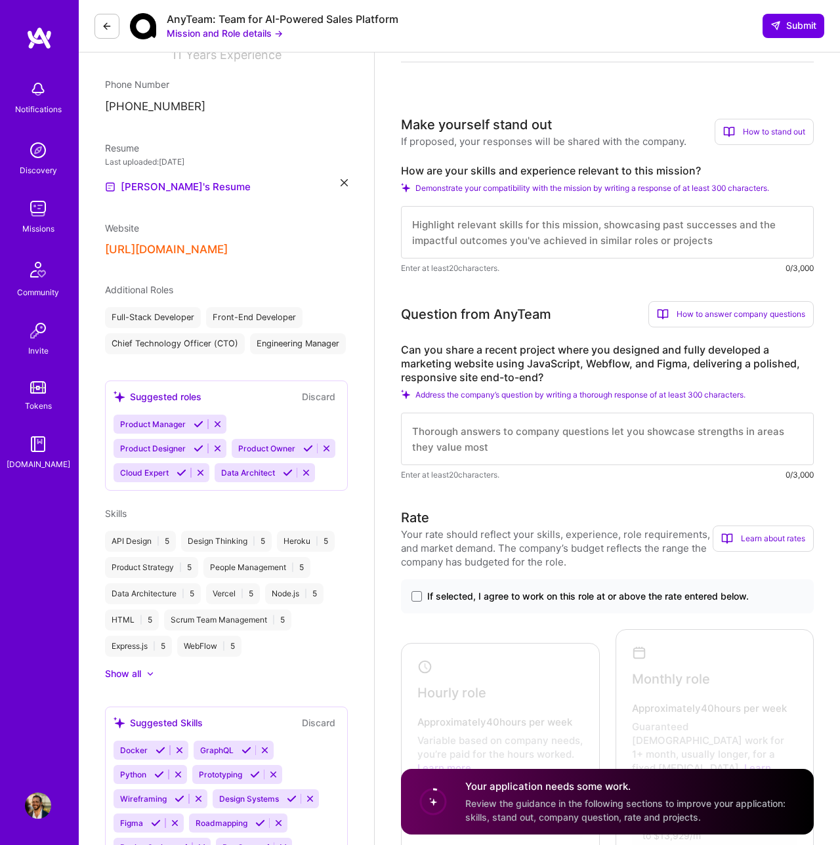
scroll to position [197, 0]
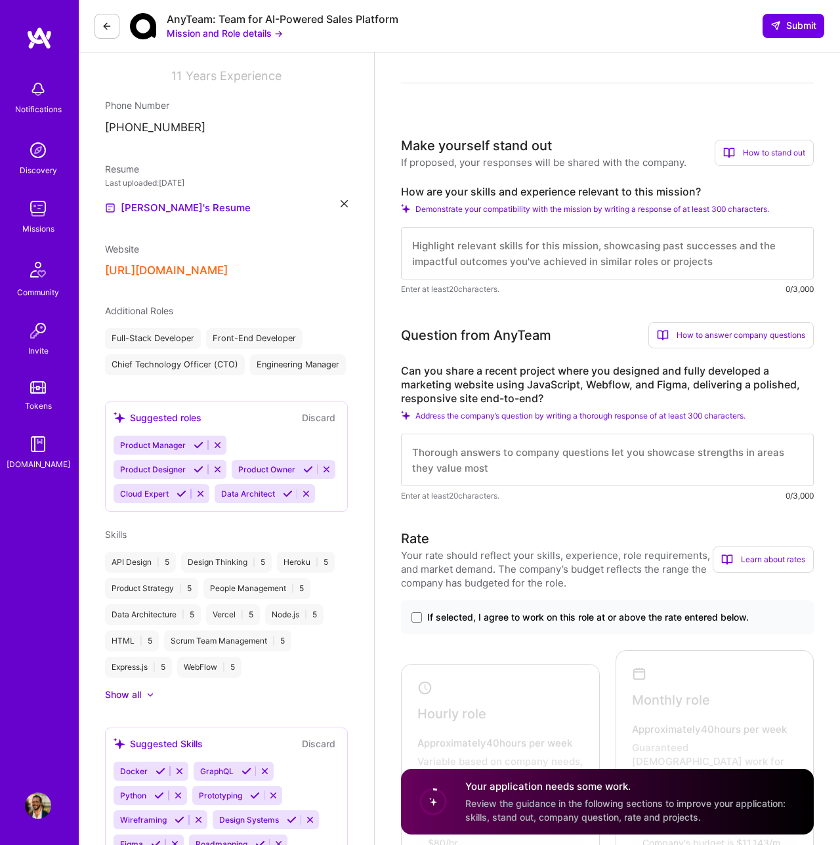
click at [476, 259] on textarea at bounding box center [607, 253] width 413 height 52
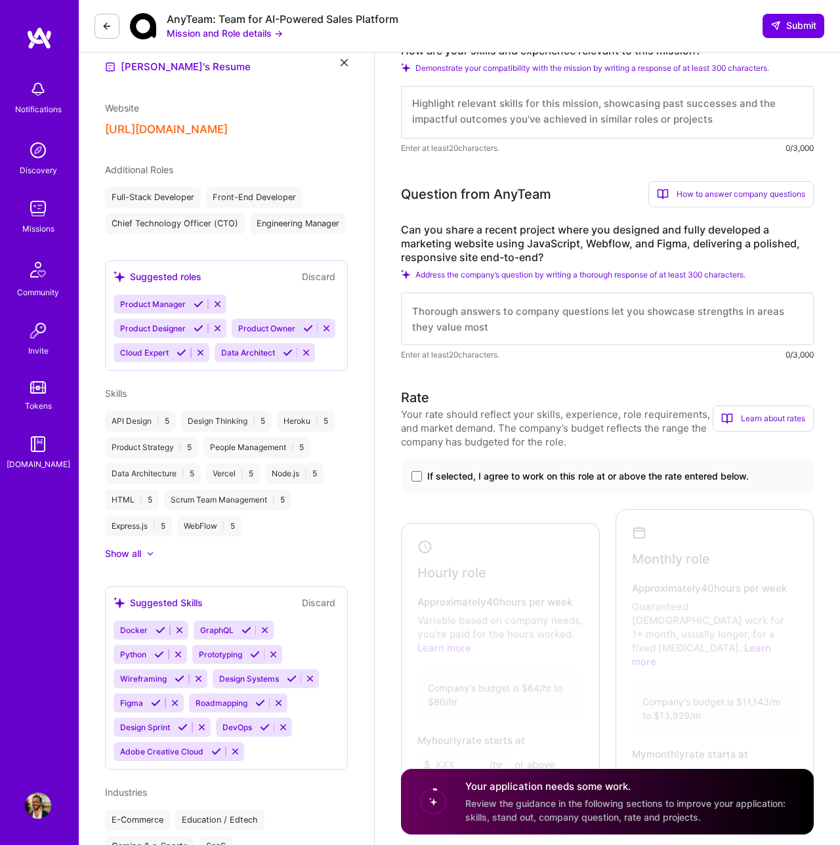
scroll to position [336, 0]
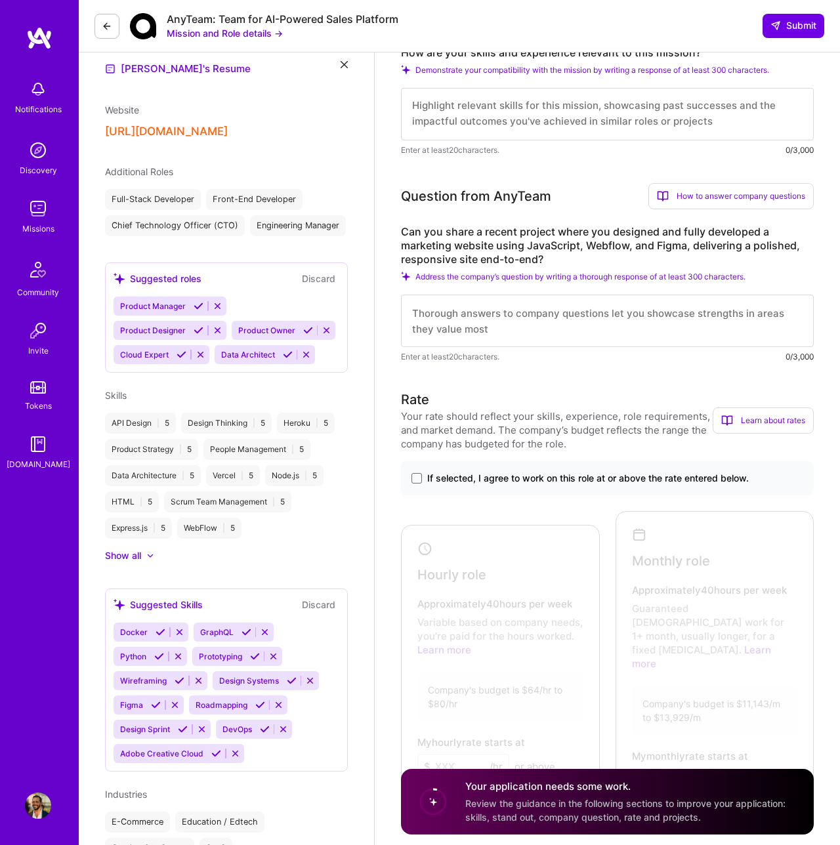
click at [491, 480] on span "If selected, I agree to work on this role at or above the rate entered below." at bounding box center [587, 478] width 321 height 13
click at [0, 0] on input "If selected, I agree to work on this role at or above the rate entered below." at bounding box center [0, 0] width 0 height 0
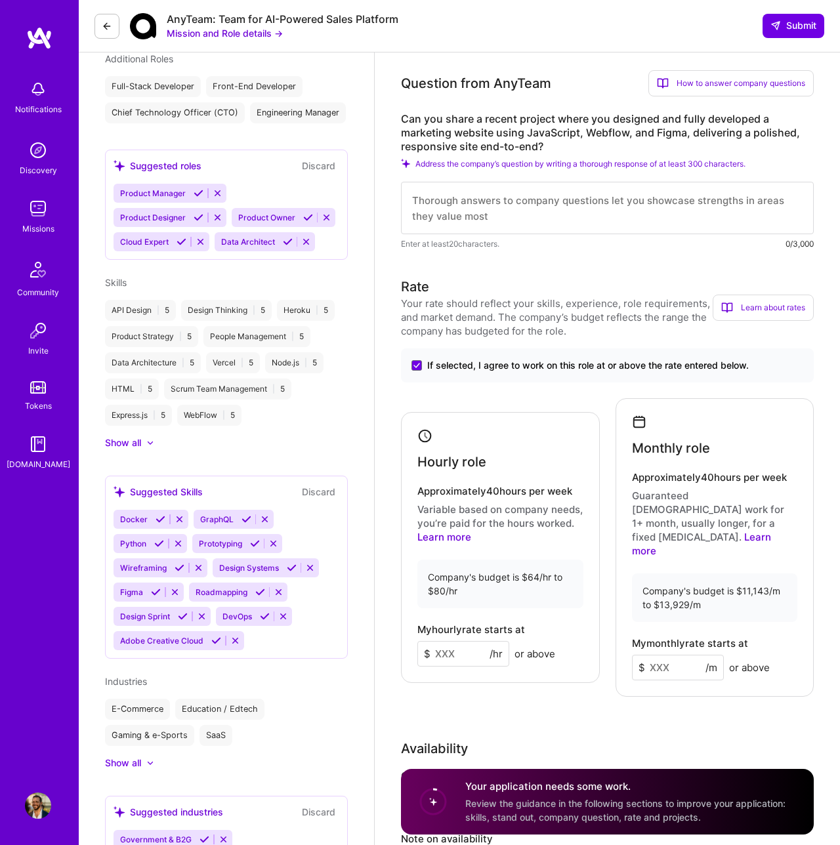
scroll to position [464, 0]
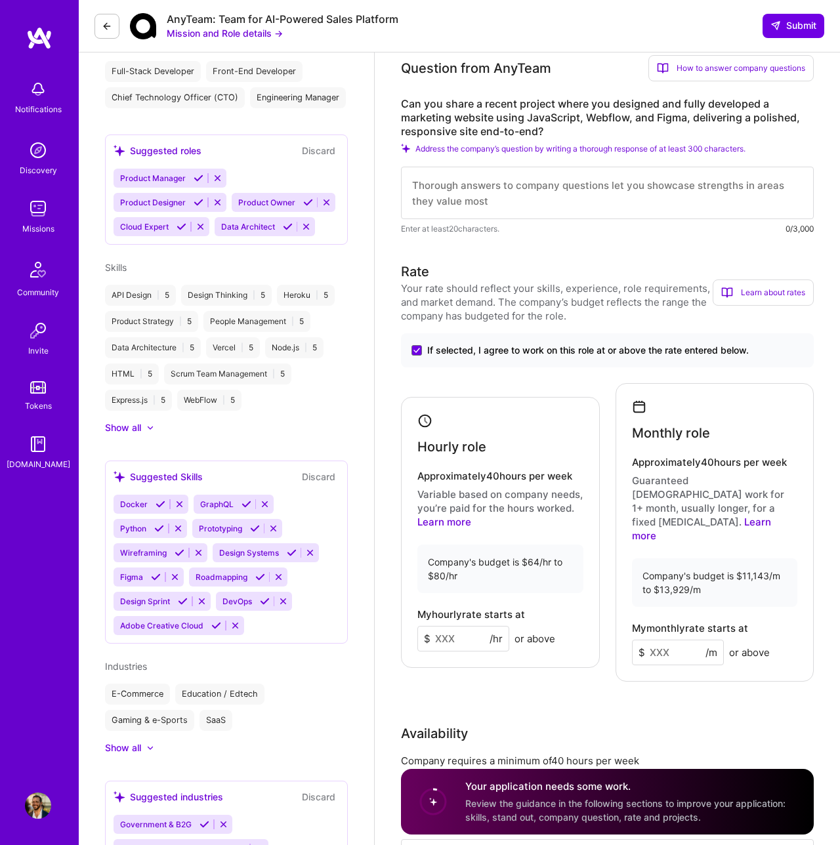
click at [667, 640] on input at bounding box center [678, 653] width 92 height 26
type input "13"
click at [676, 640] on input at bounding box center [678, 653] width 92 height 26
type input "13000"
click at [685, 591] on div "Monthly role Approximately 40 hours per week Guaranteed [DEMOGRAPHIC_DATA] work…" at bounding box center [714, 532] width 199 height 298
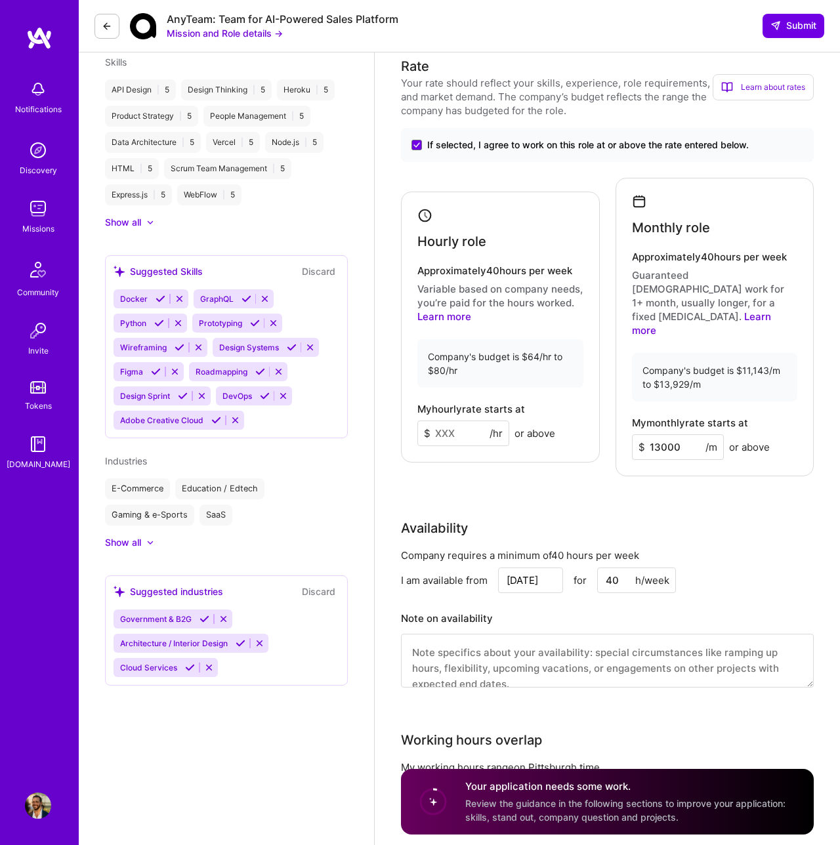
scroll to position [668, 0]
click at [530, 568] on input "[DATE]" at bounding box center [530, 581] width 65 height 26
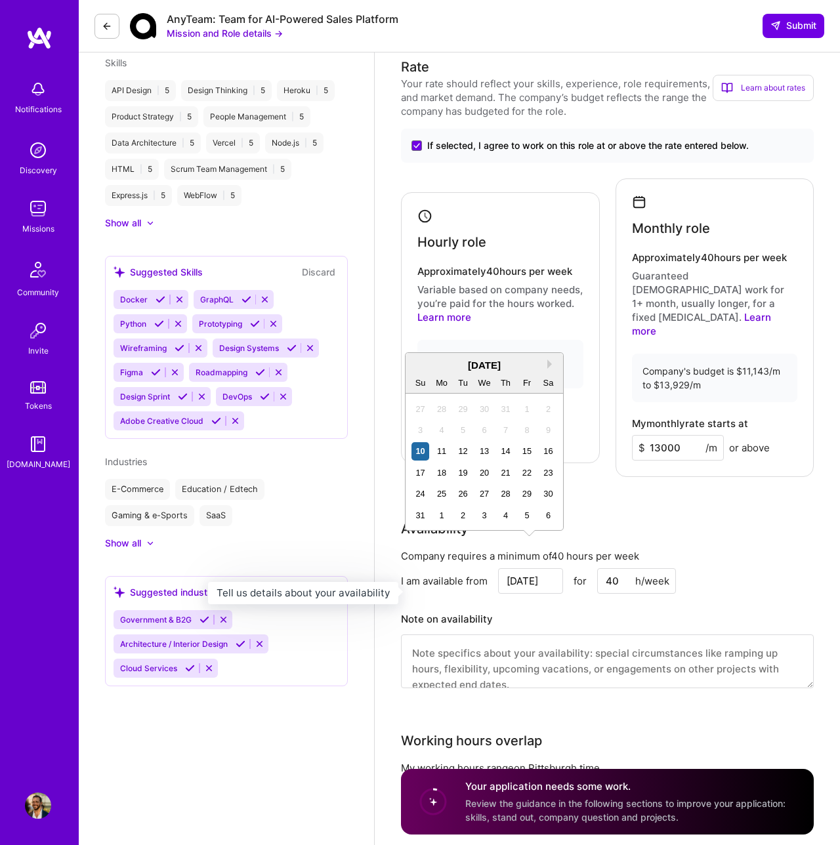
click at [541, 609] on h3 "Note on availability" at bounding box center [607, 619] width 413 height 20
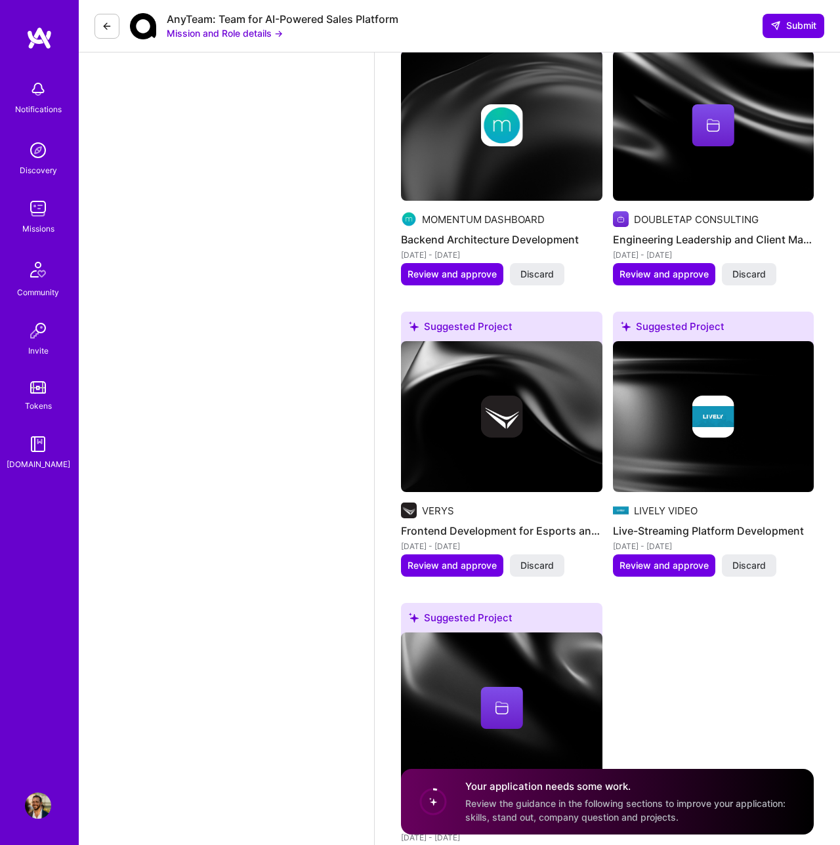
scroll to position [1420, 0]
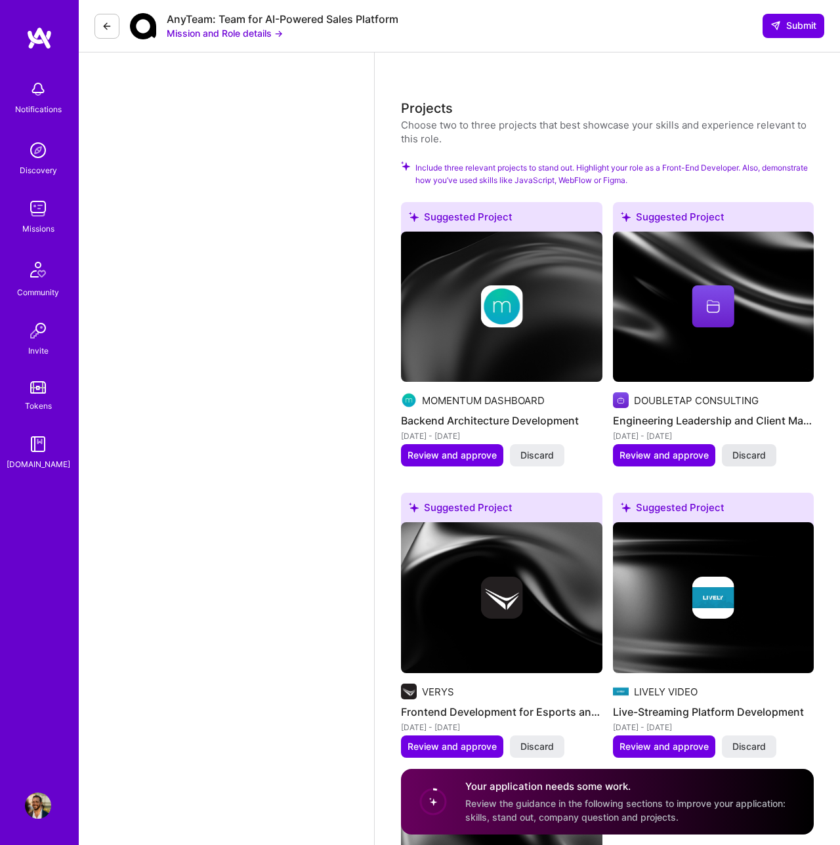
click at [753, 449] on span "Discard" at bounding box center [748, 455] width 33 height 13
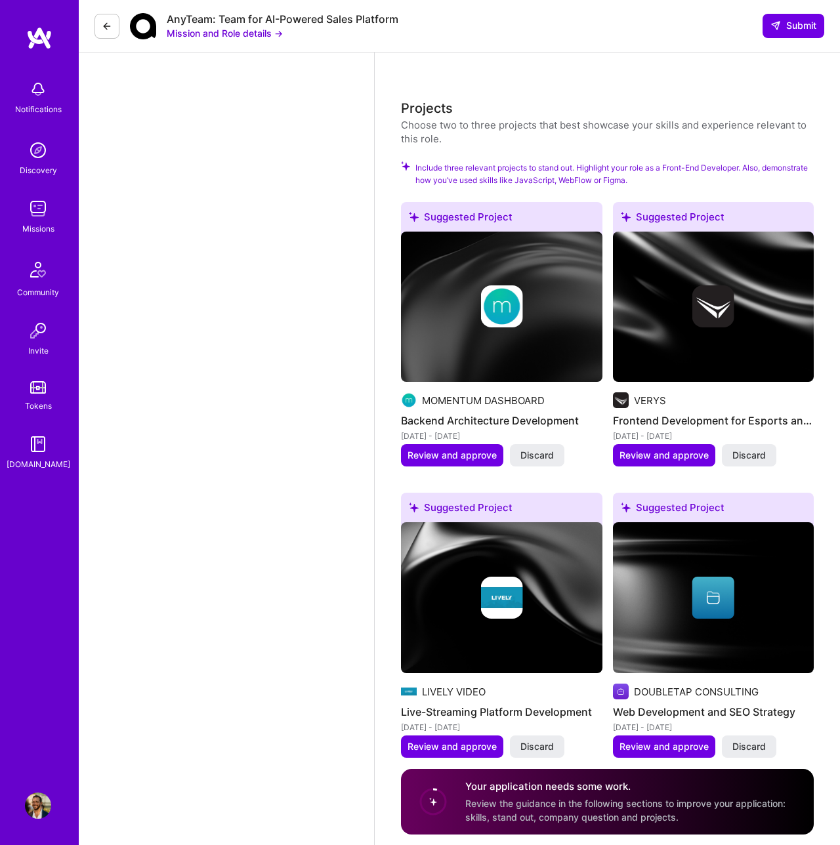
scroll to position [1425, 0]
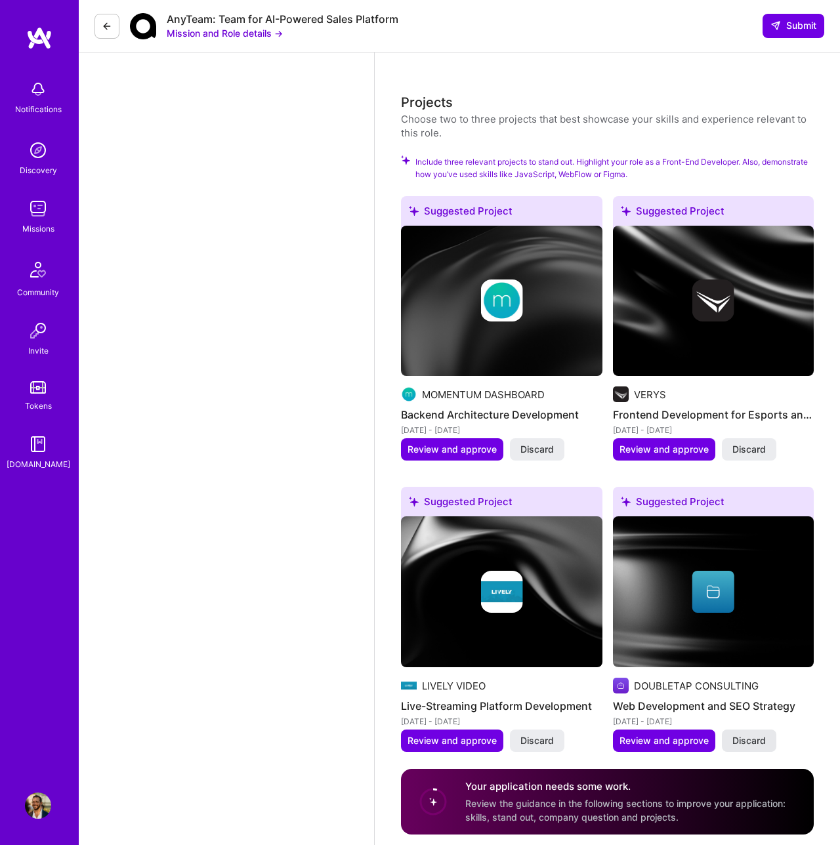
click at [737, 734] on span "Discard" at bounding box center [748, 740] width 33 height 13
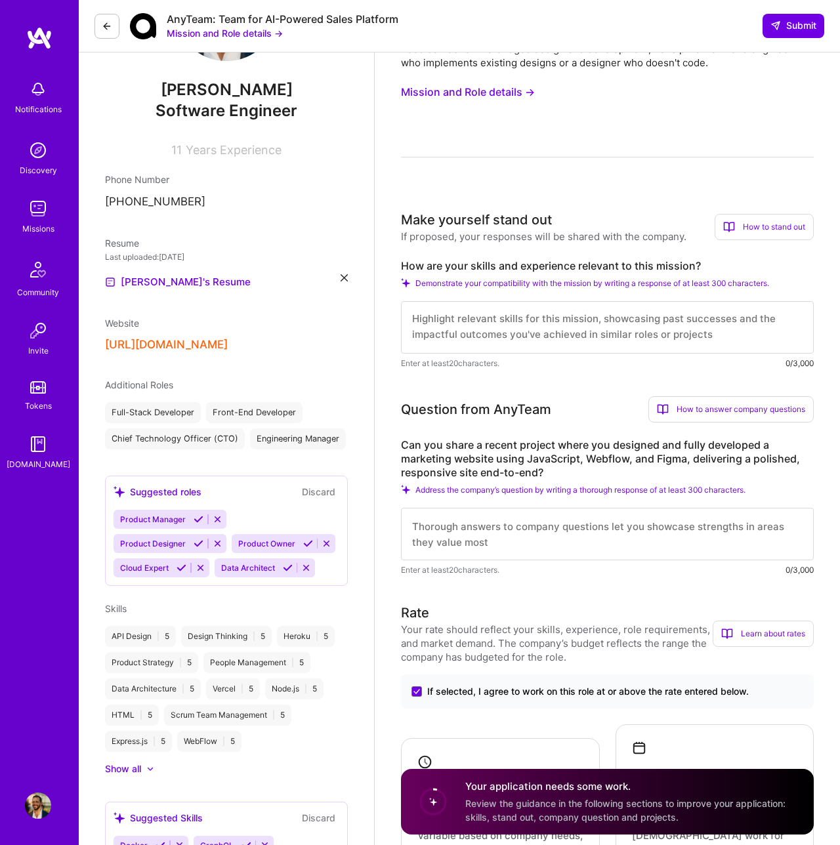
scroll to position [127, 0]
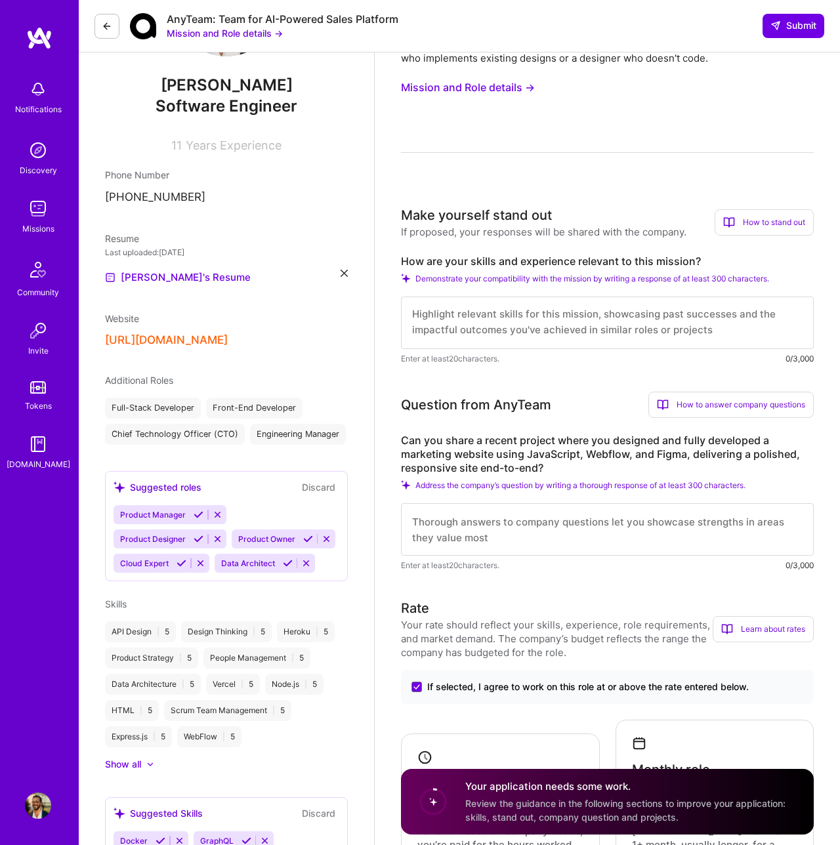
click at [502, 316] on textarea at bounding box center [607, 323] width 413 height 52
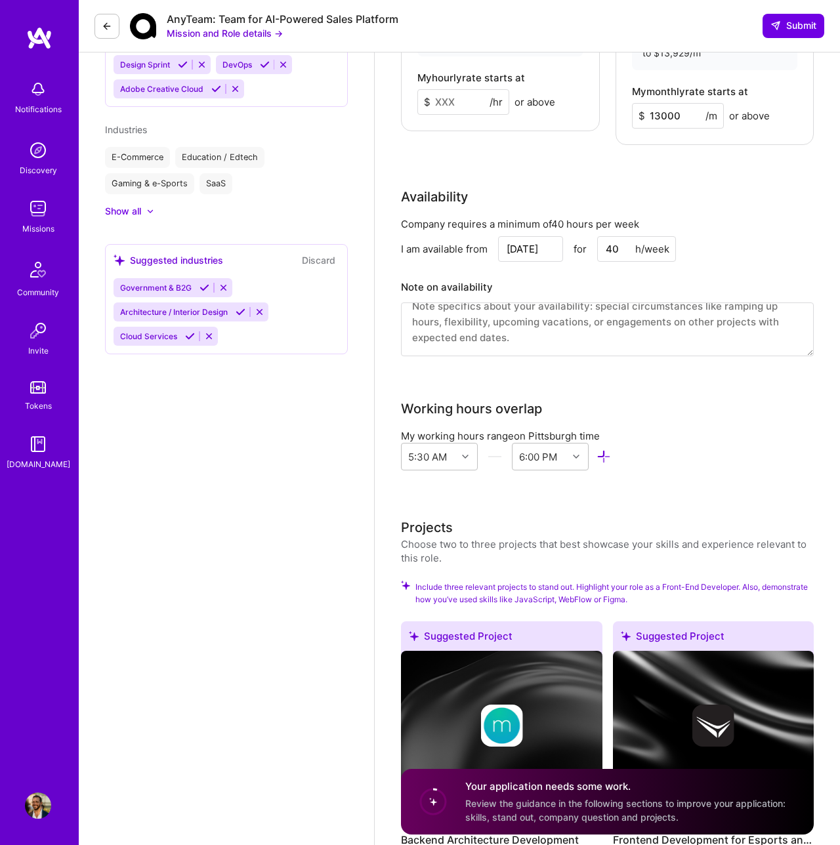
scroll to position [999, 0]
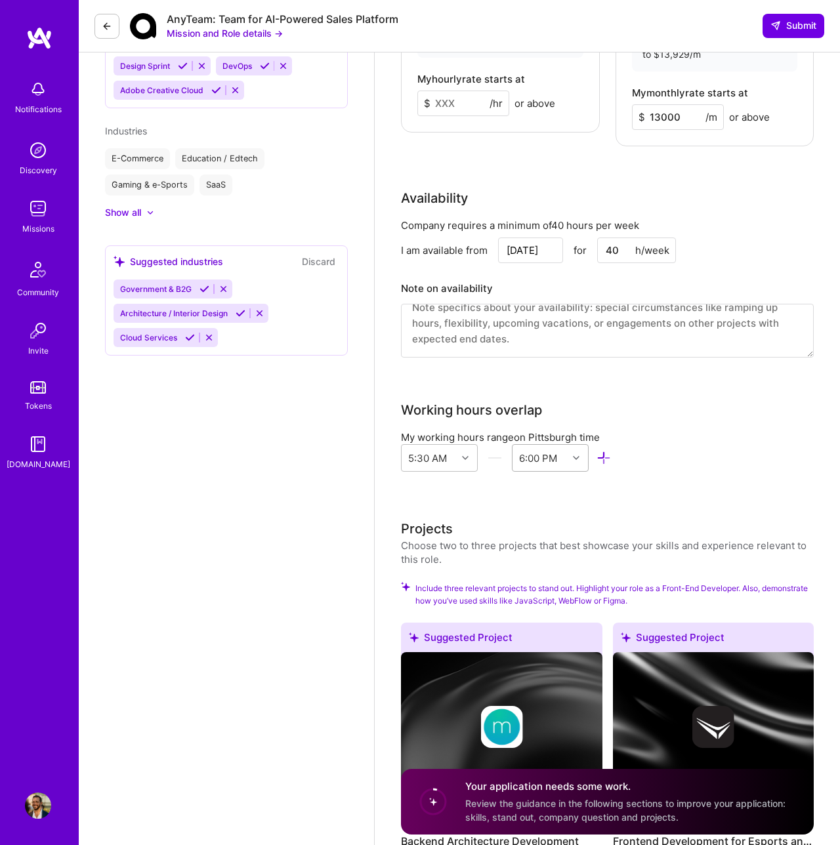
click at [577, 449] on div at bounding box center [577, 457] width 20 height 17
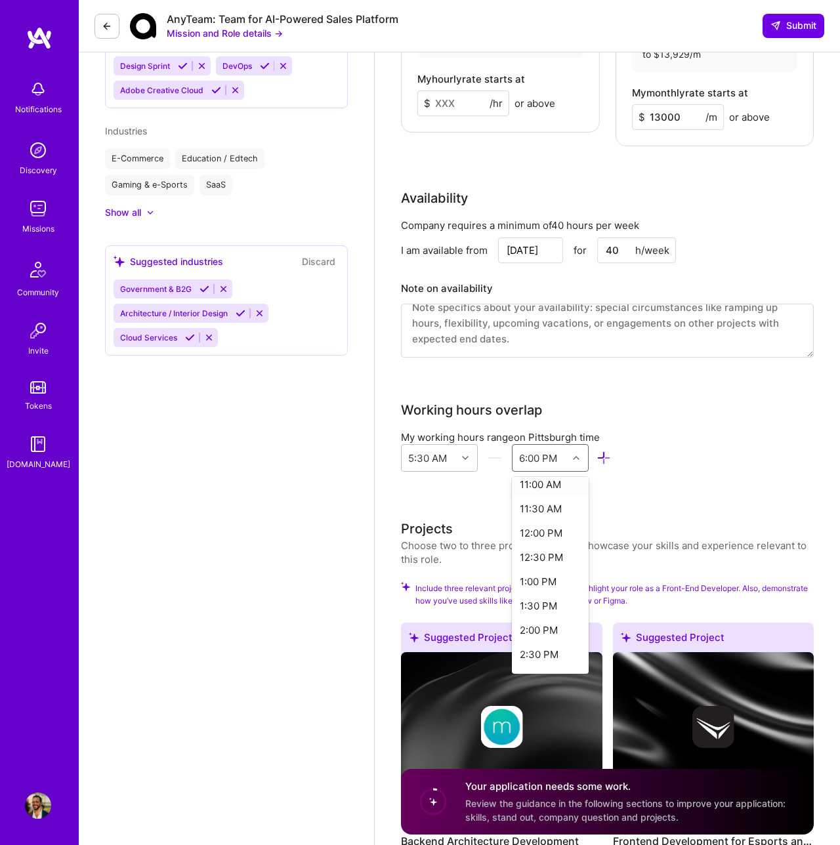
scroll to position [276, 0]
click at [544, 640] on div "2:30 PM" at bounding box center [550, 652] width 77 height 24
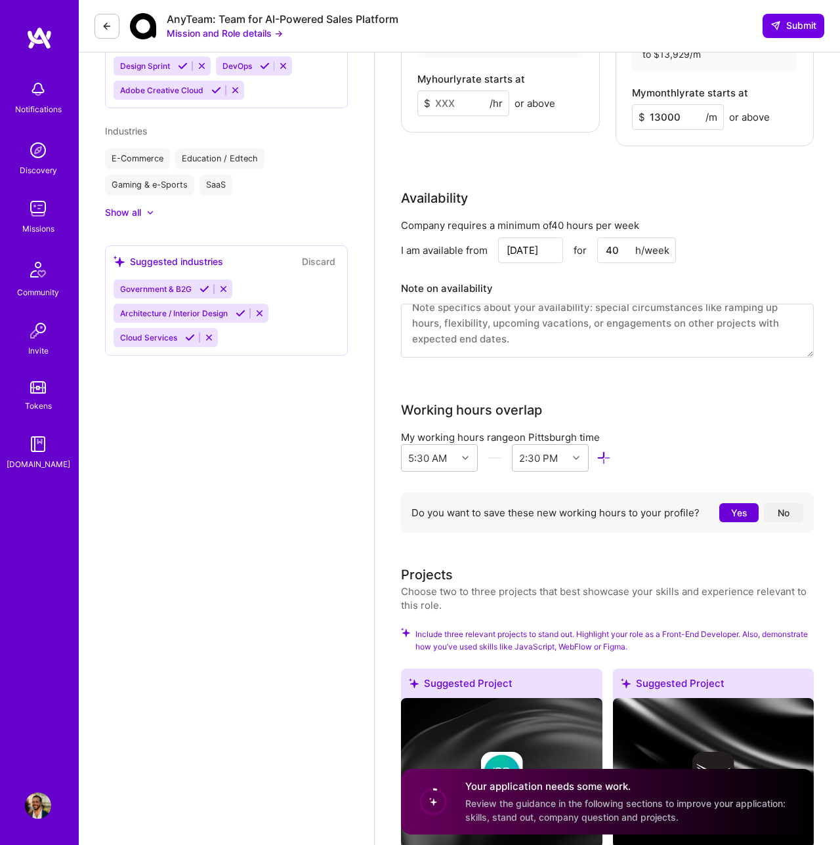
click at [781, 503] on button "No" at bounding box center [783, 512] width 39 height 19
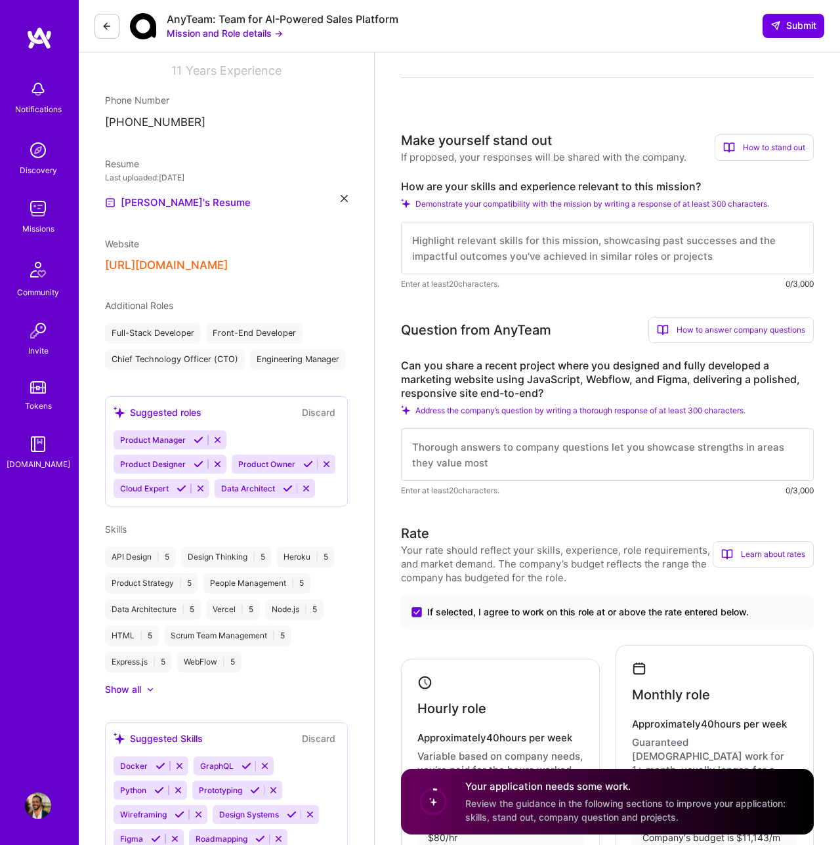
scroll to position [0, 0]
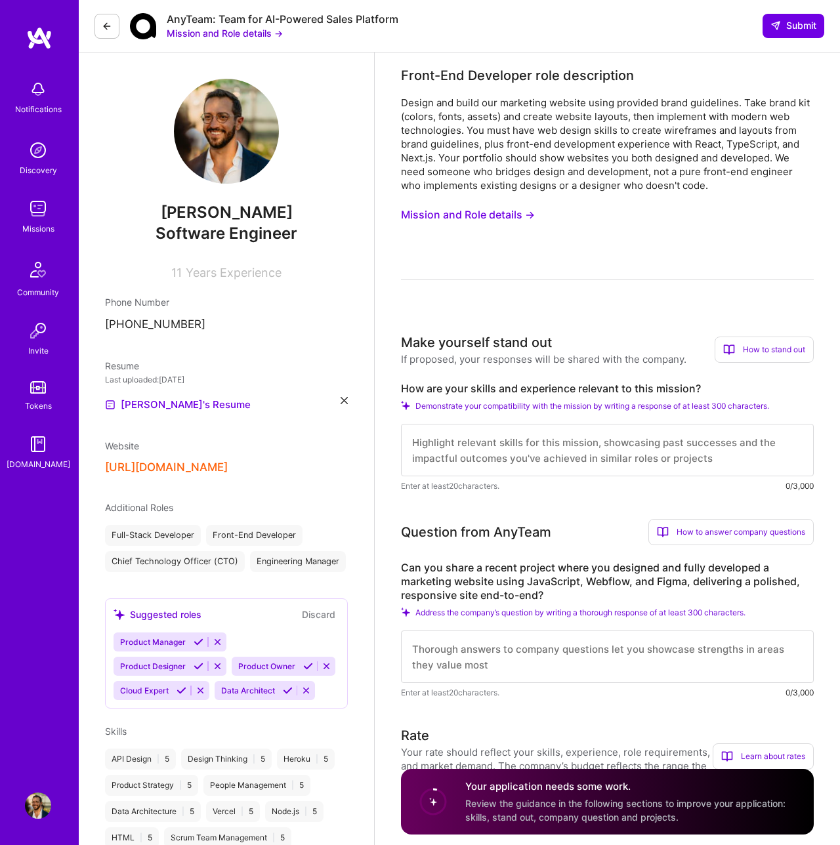
click at [458, 453] on textarea at bounding box center [607, 450] width 413 height 52
click at [493, 459] on textarea at bounding box center [607, 450] width 413 height 52
click at [340, 445] on div "Website" at bounding box center [226, 446] width 243 height 14
click at [452, 445] on textarea at bounding box center [607, 450] width 413 height 52
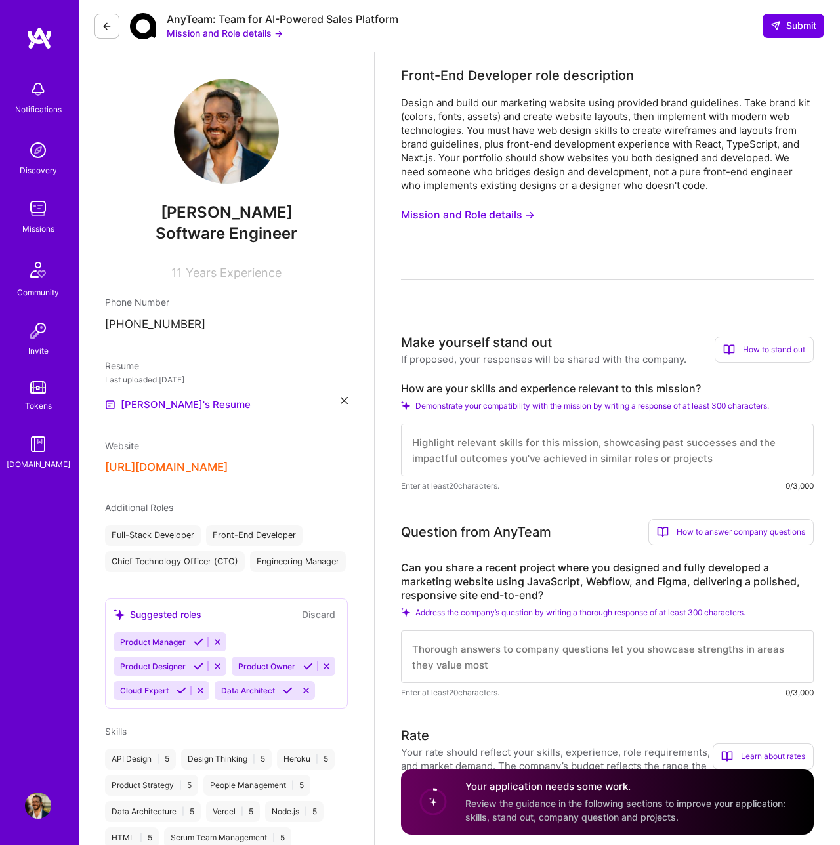
click at [465, 444] on textarea at bounding box center [607, 450] width 413 height 52
